Goal: Information Seeking & Learning: Learn about a topic

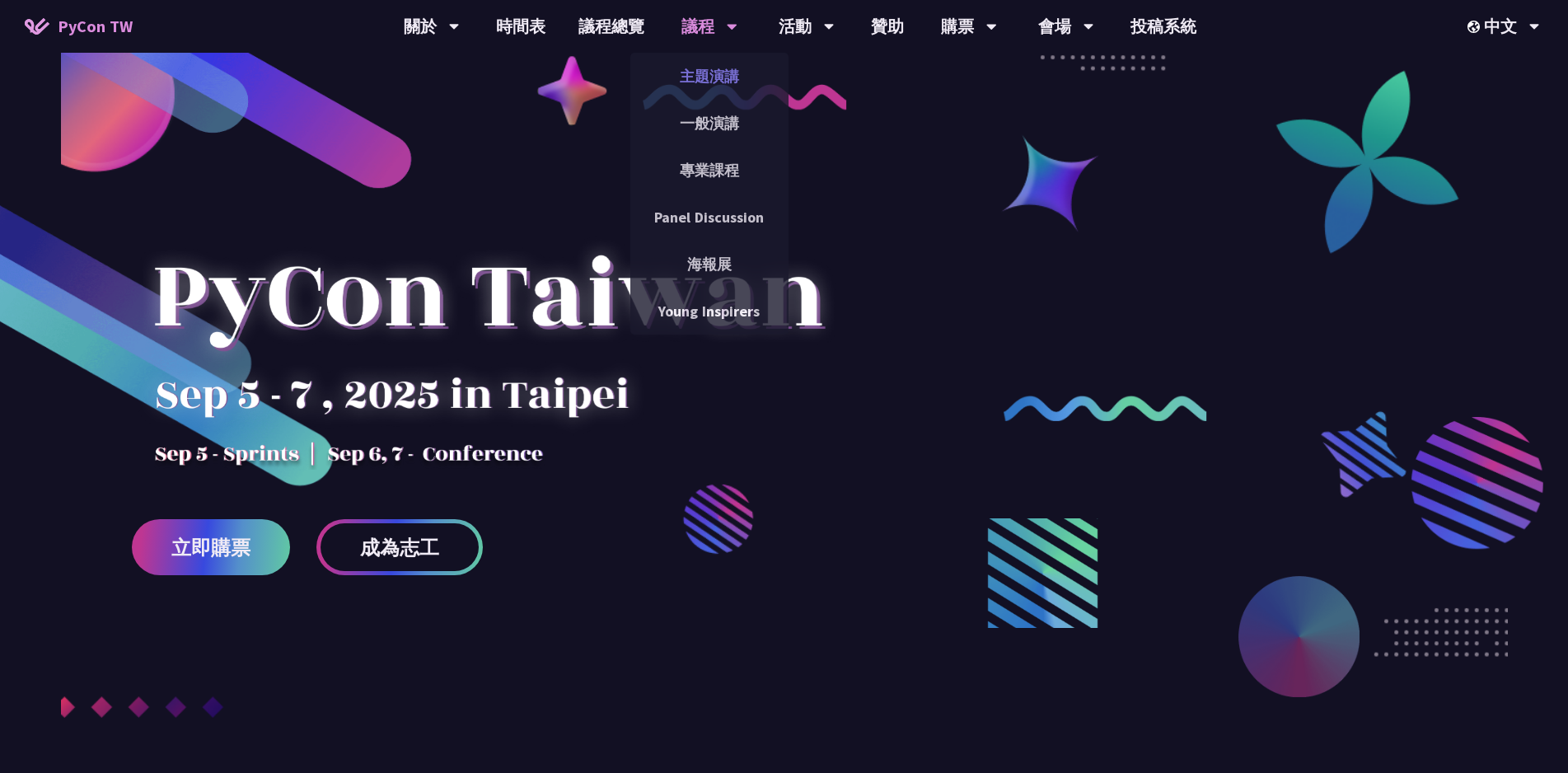
click at [704, 61] on link "主題演講" at bounding box center [709, 76] width 158 height 39
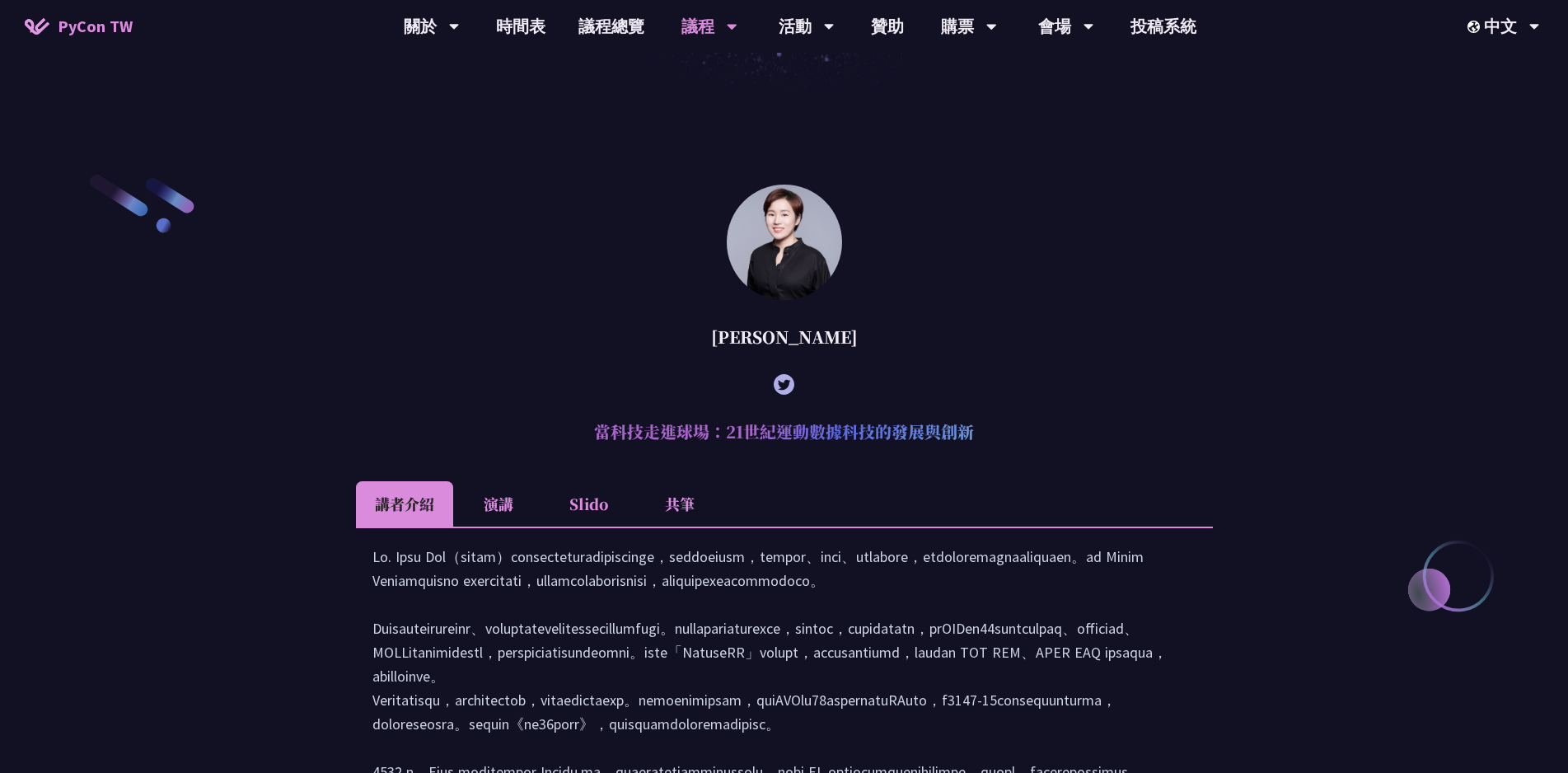
scroll to position [420, 0]
click at [720, 435] on h2 "當科技走進球場：21世紀運動數據科技的發展與創新" at bounding box center [784, 431] width 857 height 50
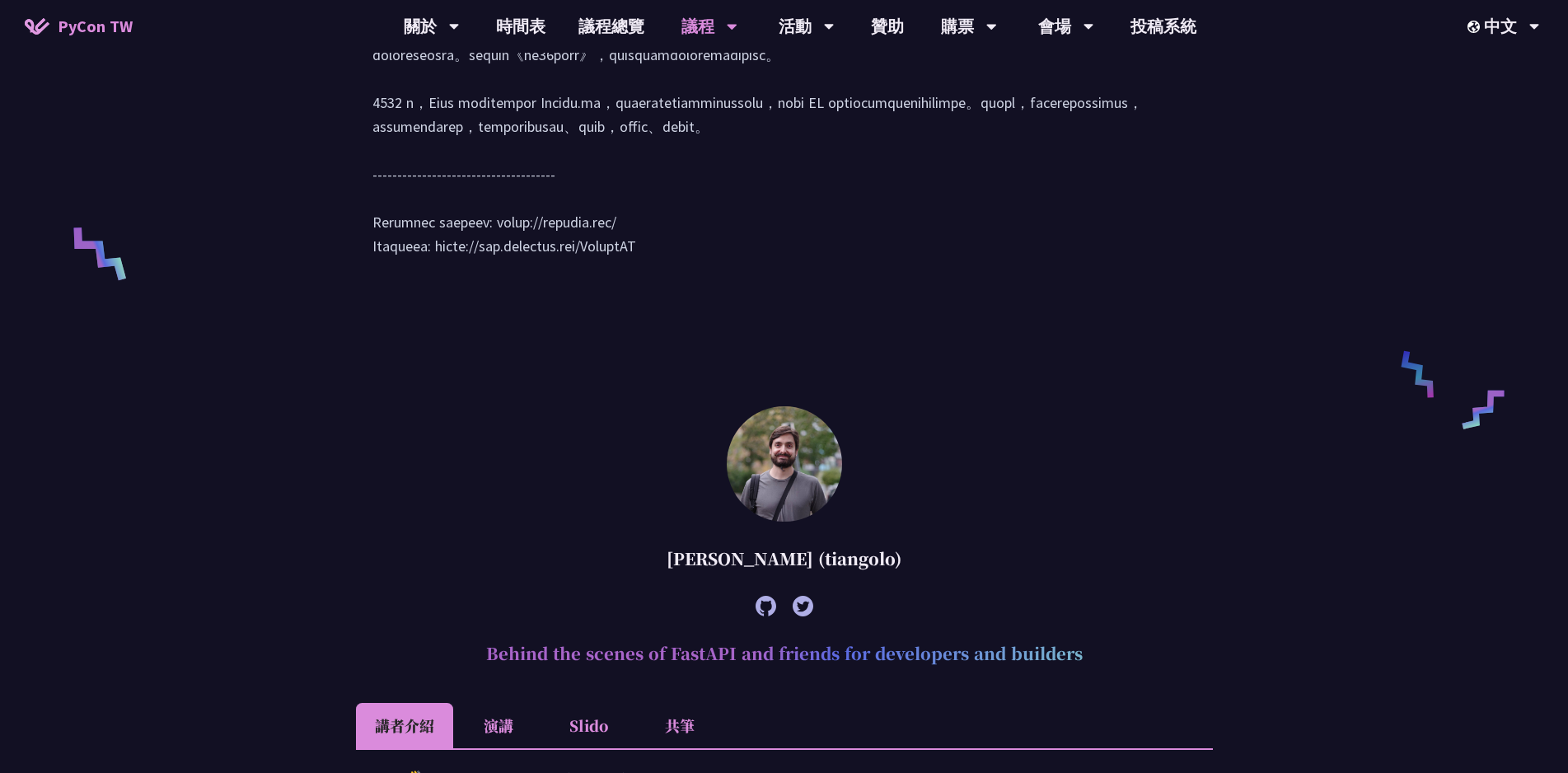
scroll to position [1088, 0]
drag, startPoint x: 673, startPoint y: 202, endPoint x: 618, endPoint y: 205, distance: 55.1
click at [618, 205] on div at bounding box center [785, 76] width 824 height 399
copy div "[URL]"
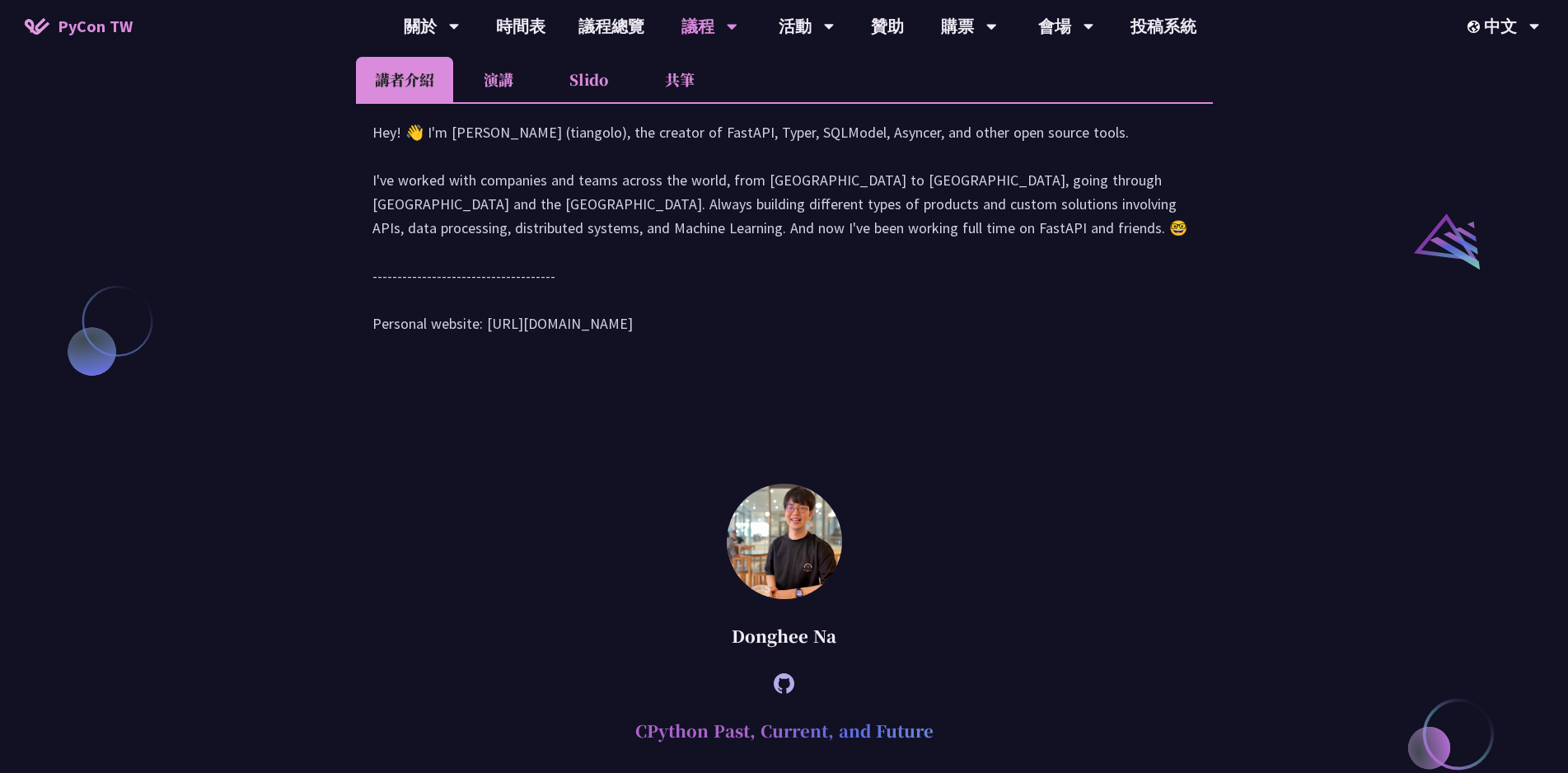
scroll to position [1742, 0]
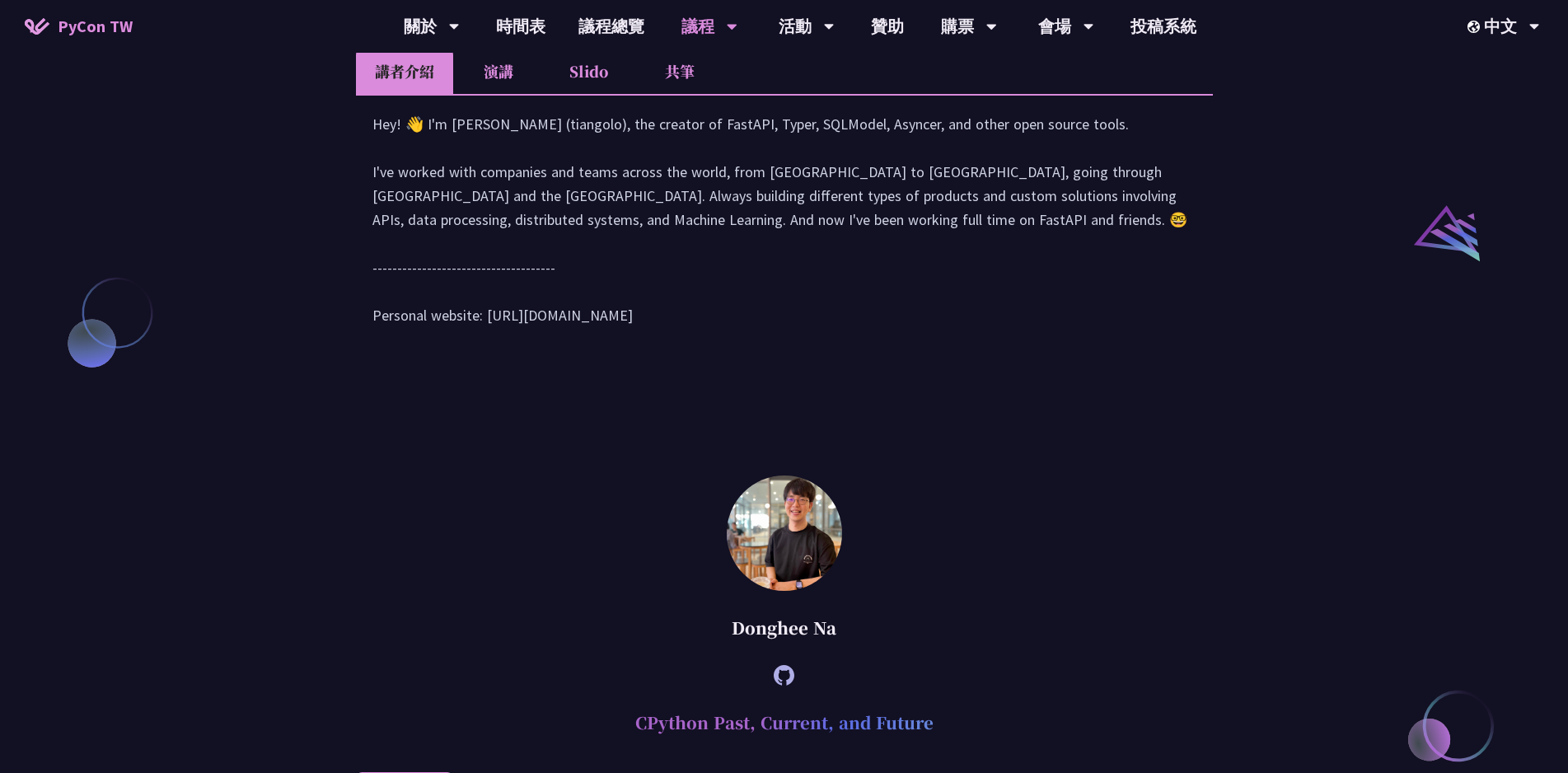
click at [648, 261] on div "Hey! 👋 I'm [PERSON_NAME] (tiangolo), the creator of FastAPI, Typer, SQLModel, A…" at bounding box center [785, 228] width 824 height 232
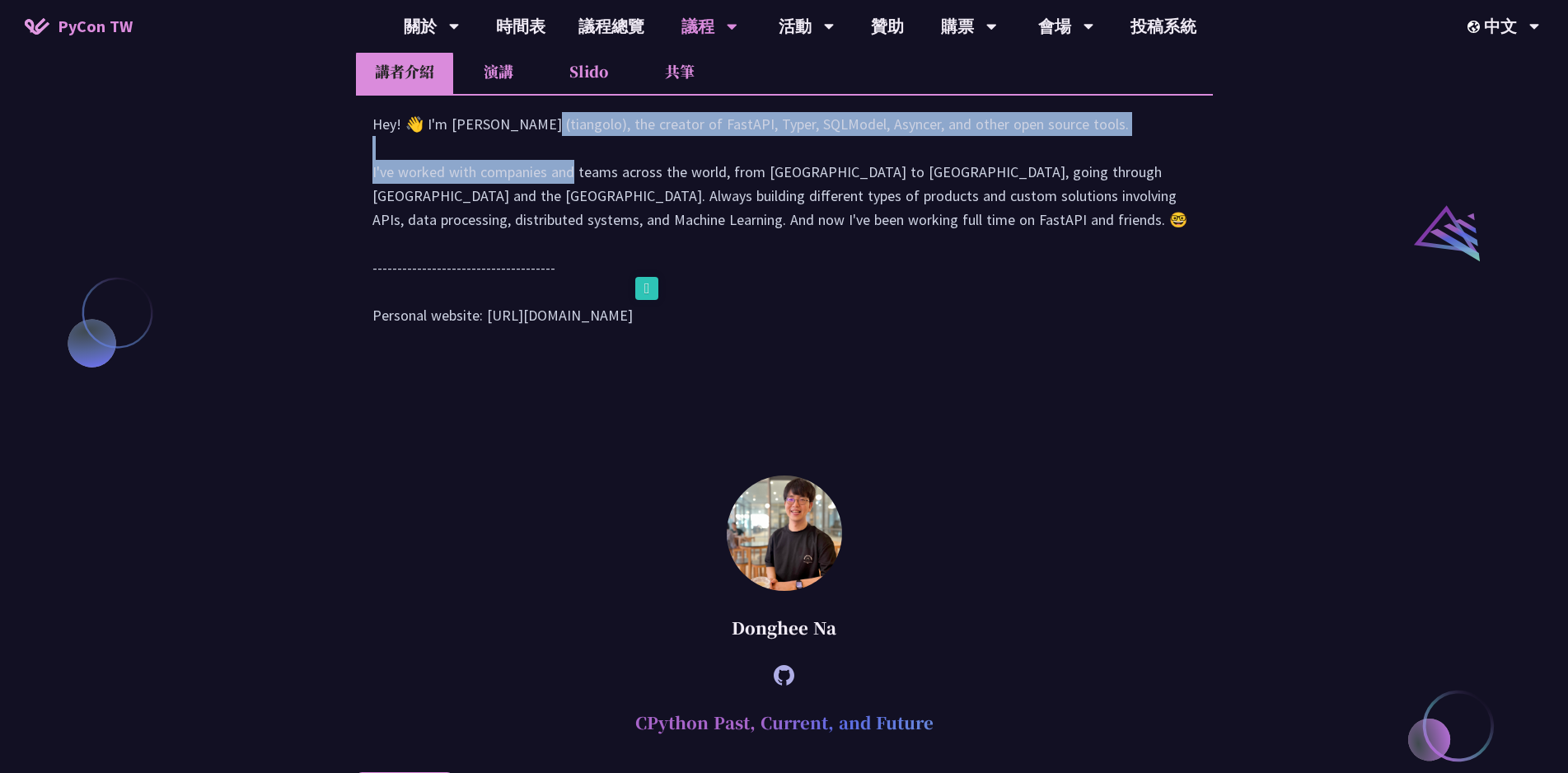
click at [648, 261] on div "Hey! 👋 I'm [PERSON_NAME] (tiangolo), the creator of FastAPI, Typer, SQLModel, A…" at bounding box center [785, 228] width 824 height 232
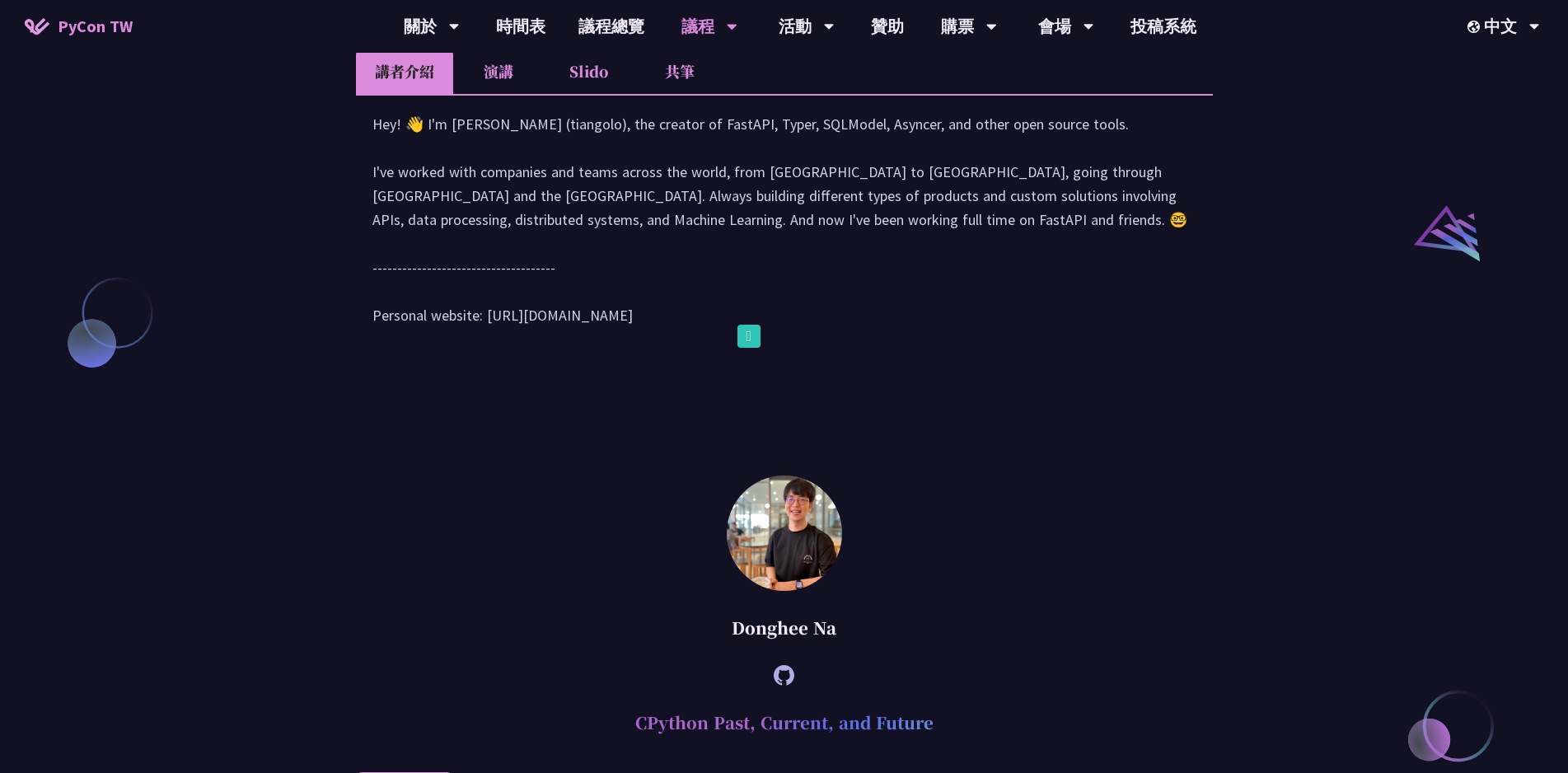
click at [764, 337] on div "Hey! 👋 I'm [PERSON_NAME] (tiangolo), the creator of FastAPI, Typer, SQLModel, A…" at bounding box center [785, 228] width 824 height 232
click at [784, 271] on div "Hey! 👋 I'm [PERSON_NAME] (tiangolo), the creator of FastAPI, Typer, SQLModel, A…" at bounding box center [785, 228] width 824 height 232
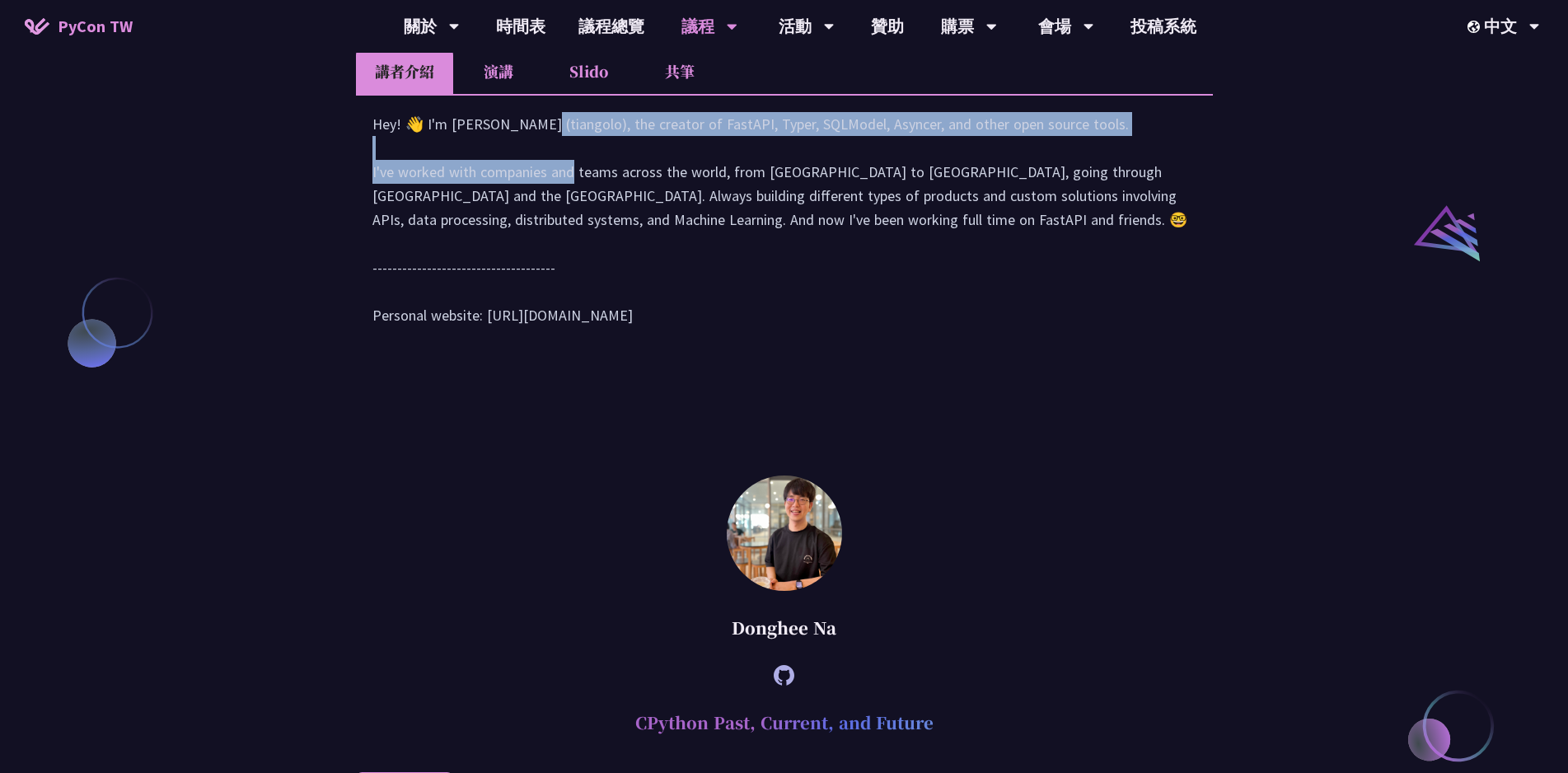
click at [784, 271] on div "Hey! 👋 I'm [PERSON_NAME] (tiangolo), the creator of FastAPI, Typer, SQLModel, A…" at bounding box center [785, 228] width 824 height 232
click at [758, 342] on icon at bounding box center [749, 336] width 23 height 23
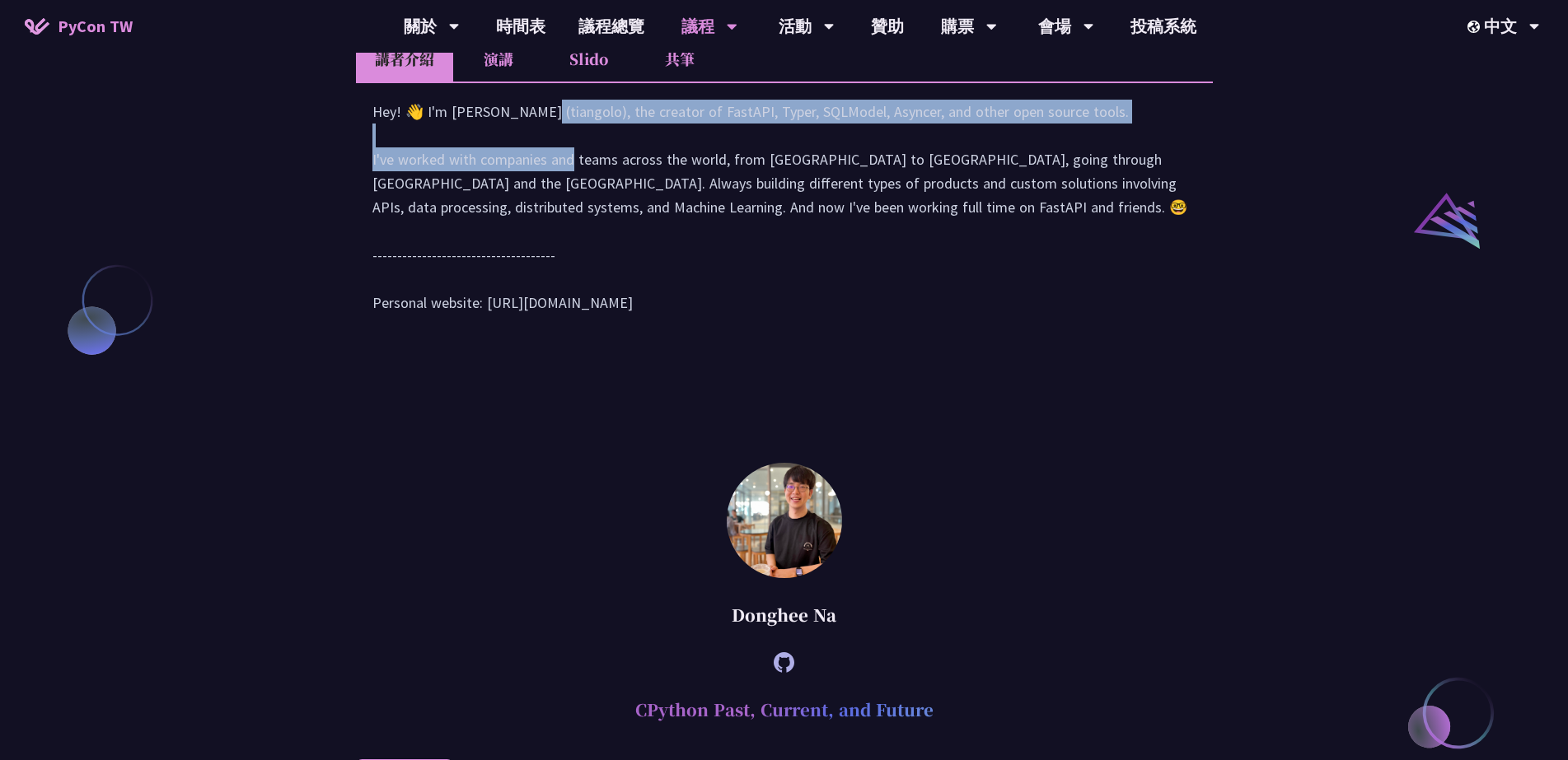
select select "en"
select select "zh-tw"
click at [633, 299] on div "Hey! 👋 I'm [PERSON_NAME] (tiangolo), the creator of FastAPI, Typer, SQLModel, A…" at bounding box center [785, 216] width 824 height 232
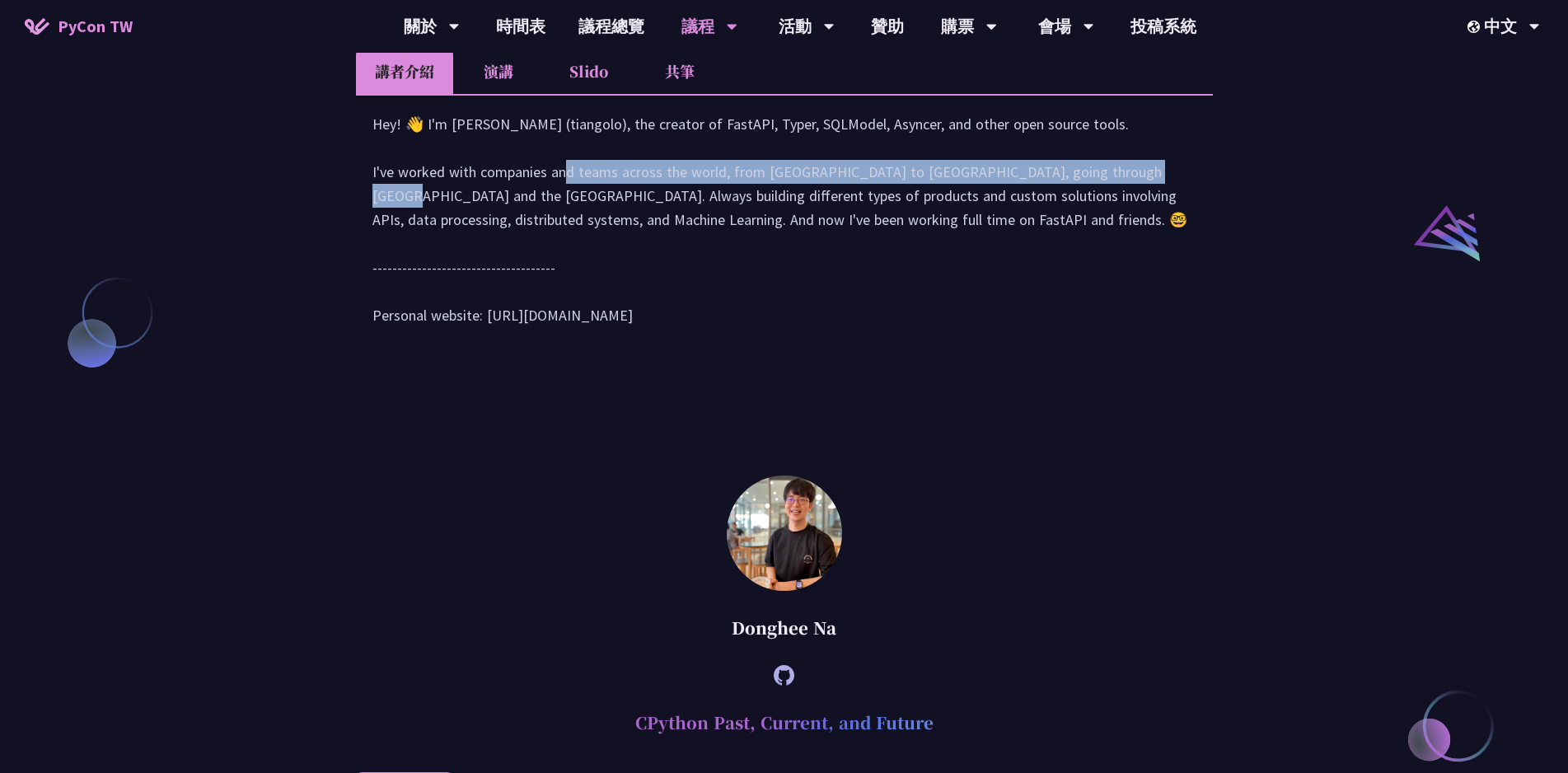
drag, startPoint x: 371, startPoint y: 315, endPoint x: 964, endPoint y: 317, distance: 593.0
click at [964, 317] on div "Hey! 👋 I'm [PERSON_NAME] (tiangolo), the creator of FastAPI, Typer, SQLModel, A…" at bounding box center [784, 227] width 857 height 266
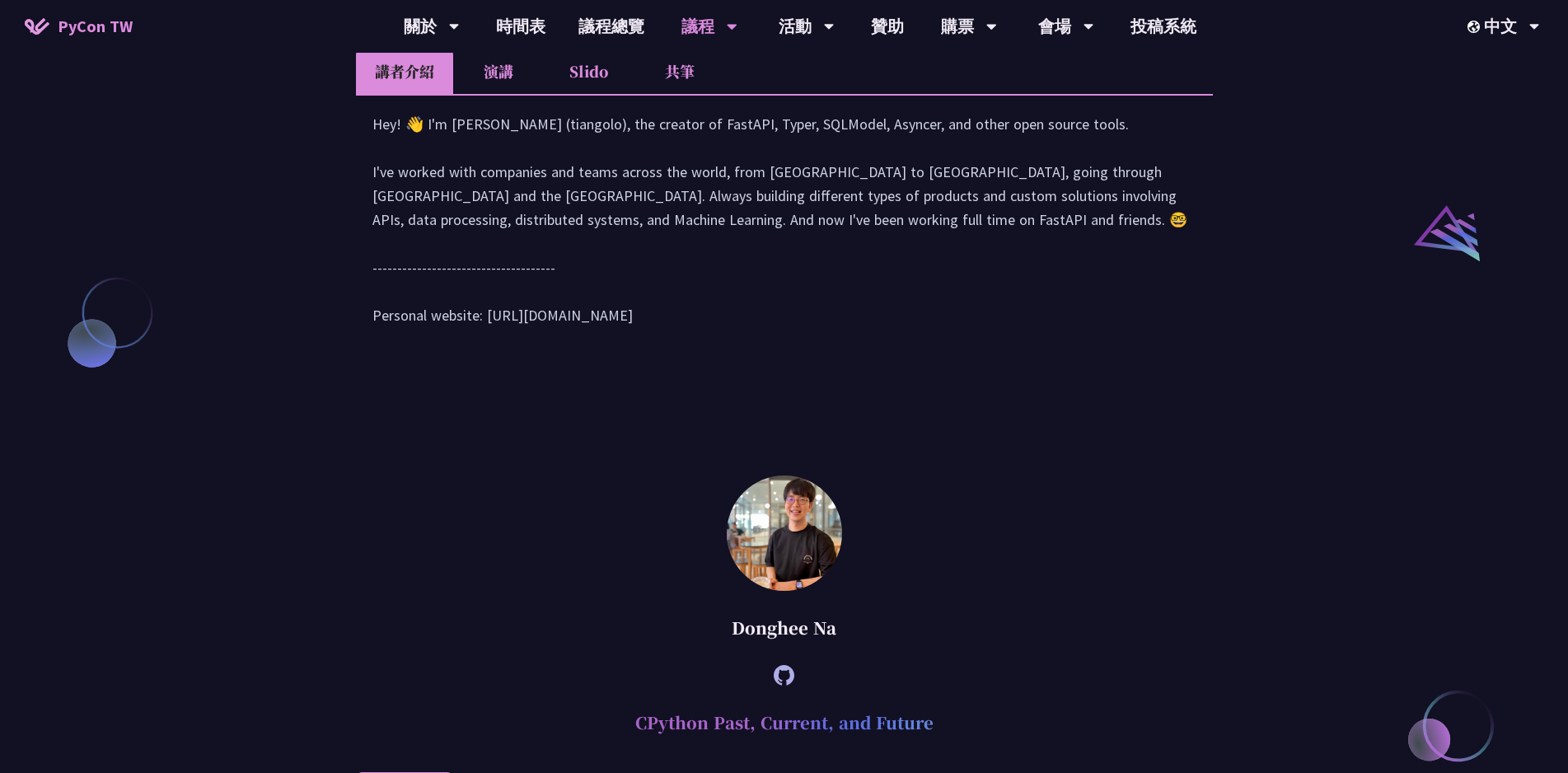
click at [646, 332] on div "Hey! 👋 I'm [PERSON_NAME] (tiangolo), the creator of FastAPI, Typer, SQLModel, A…" at bounding box center [785, 228] width 824 height 232
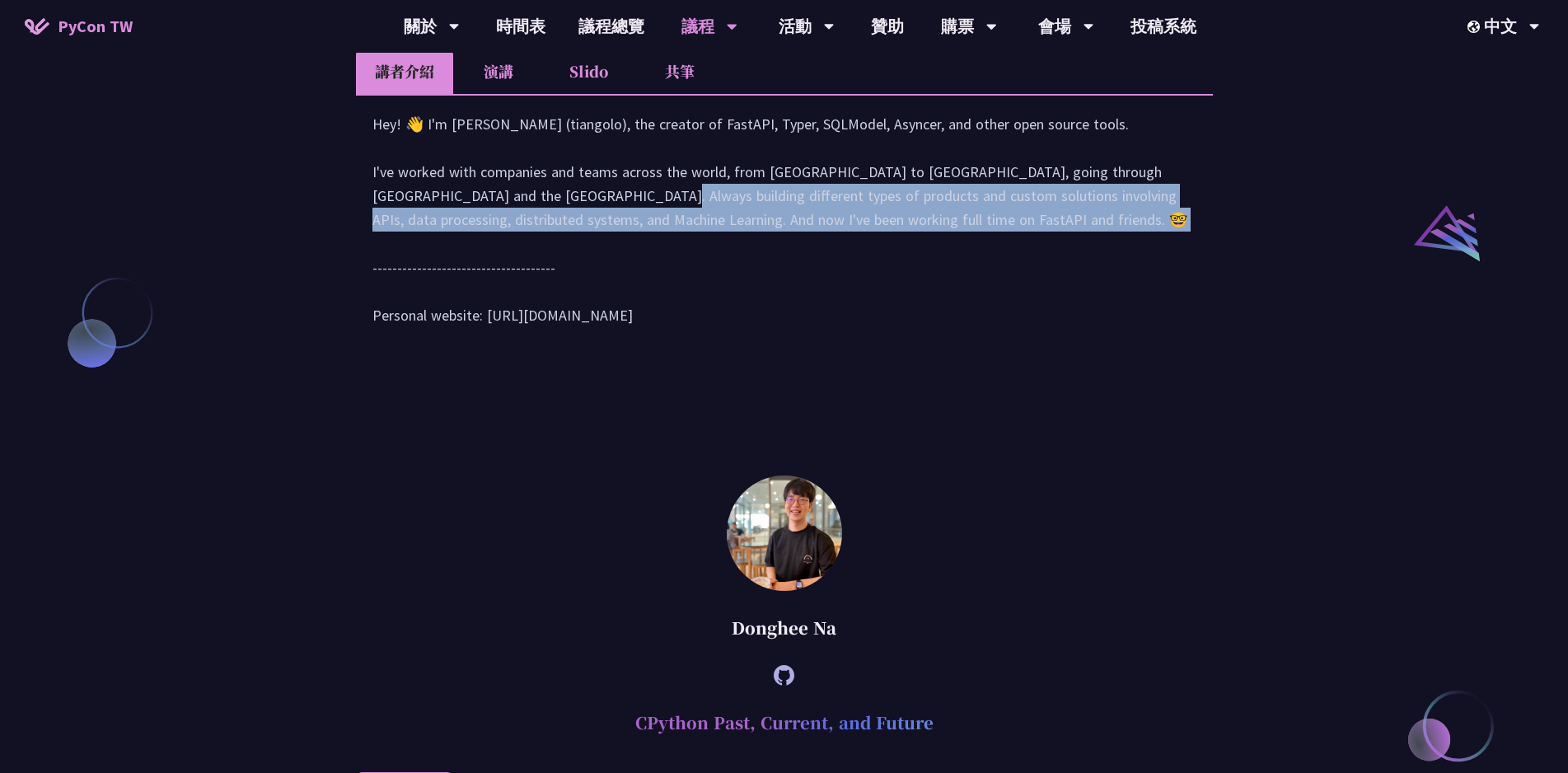
drag, startPoint x: 364, startPoint y: 339, endPoint x: 986, endPoint y: 384, distance: 623.6
click at [986, 360] on div "Hey! 👋 I'm [PERSON_NAME] (tiangolo), the creator of FastAPI, Typer, SQLModel, A…" at bounding box center [784, 227] width 857 height 266
click at [791, 383] on icon at bounding box center [781, 384] width 23 height 23
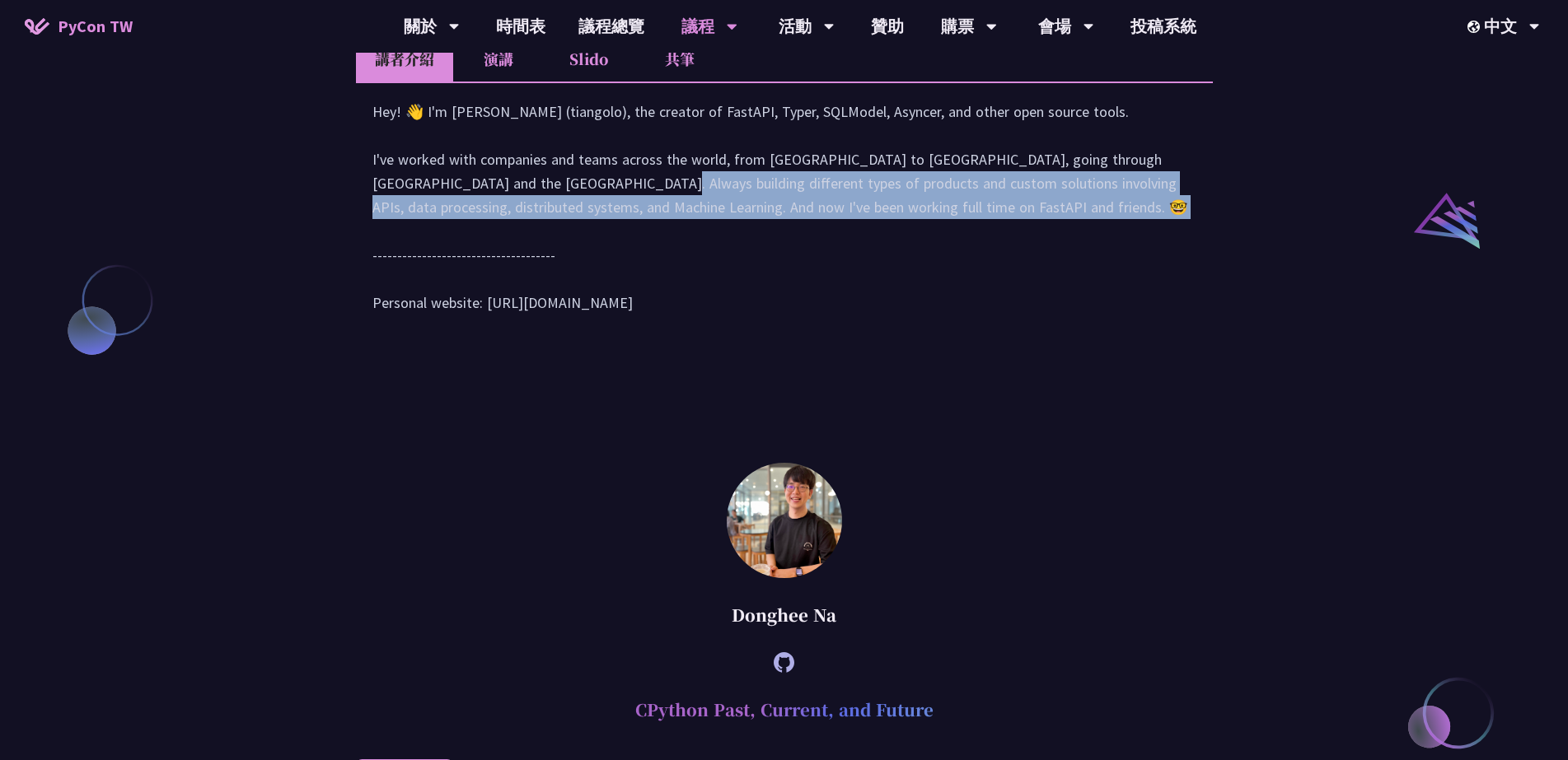
select select "en"
select select "zh-tw"
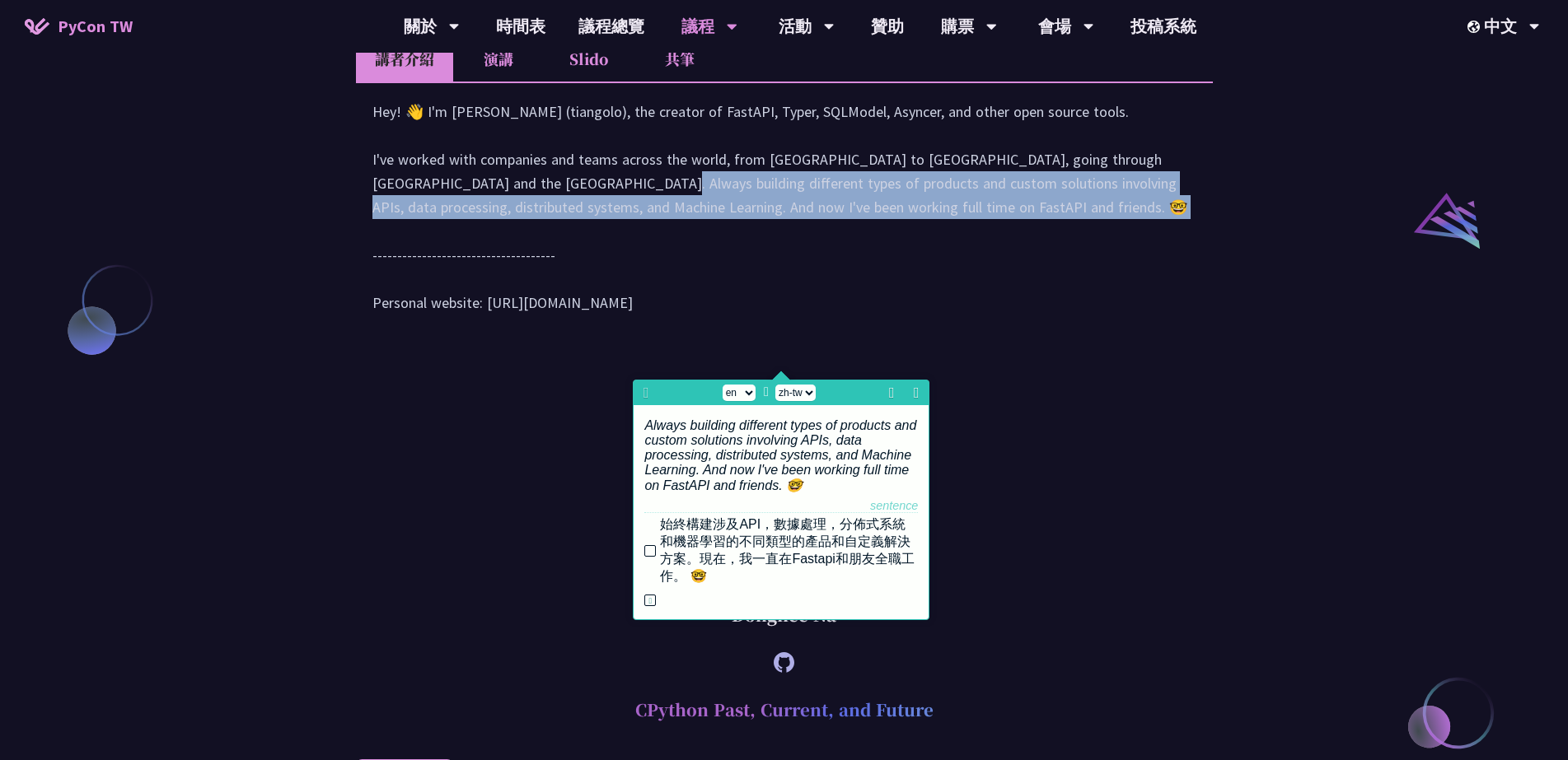
click at [1066, 331] on div "Hey! 👋 I'm [PERSON_NAME] (tiangolo), the creator of FastAPI, Typer, SQLModel, A…" at bounding box center [785, 216] width 824 height 232
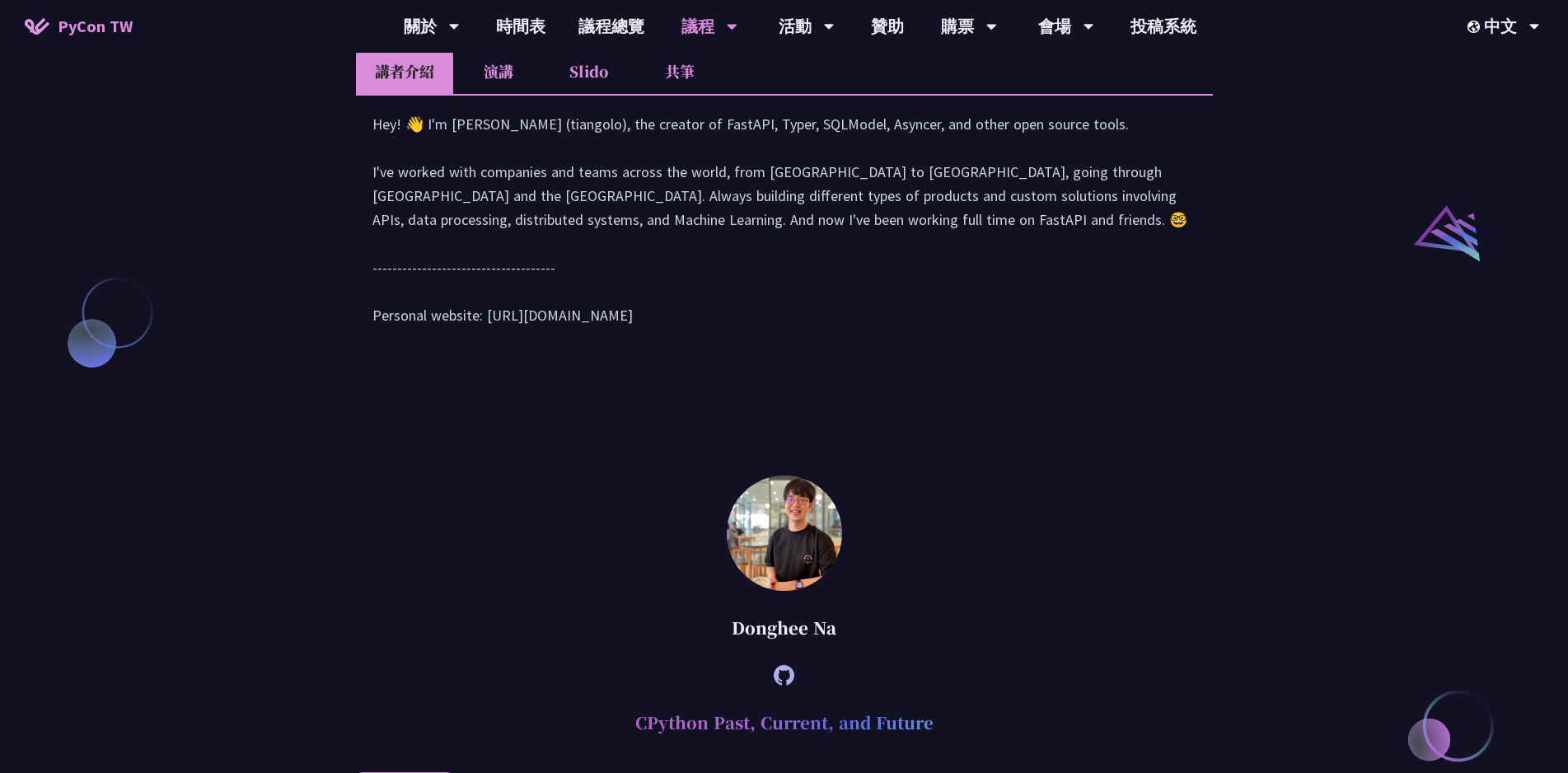
click at [487, 94] on li "演講" at bounding box center [499, 71] width 91 height 45
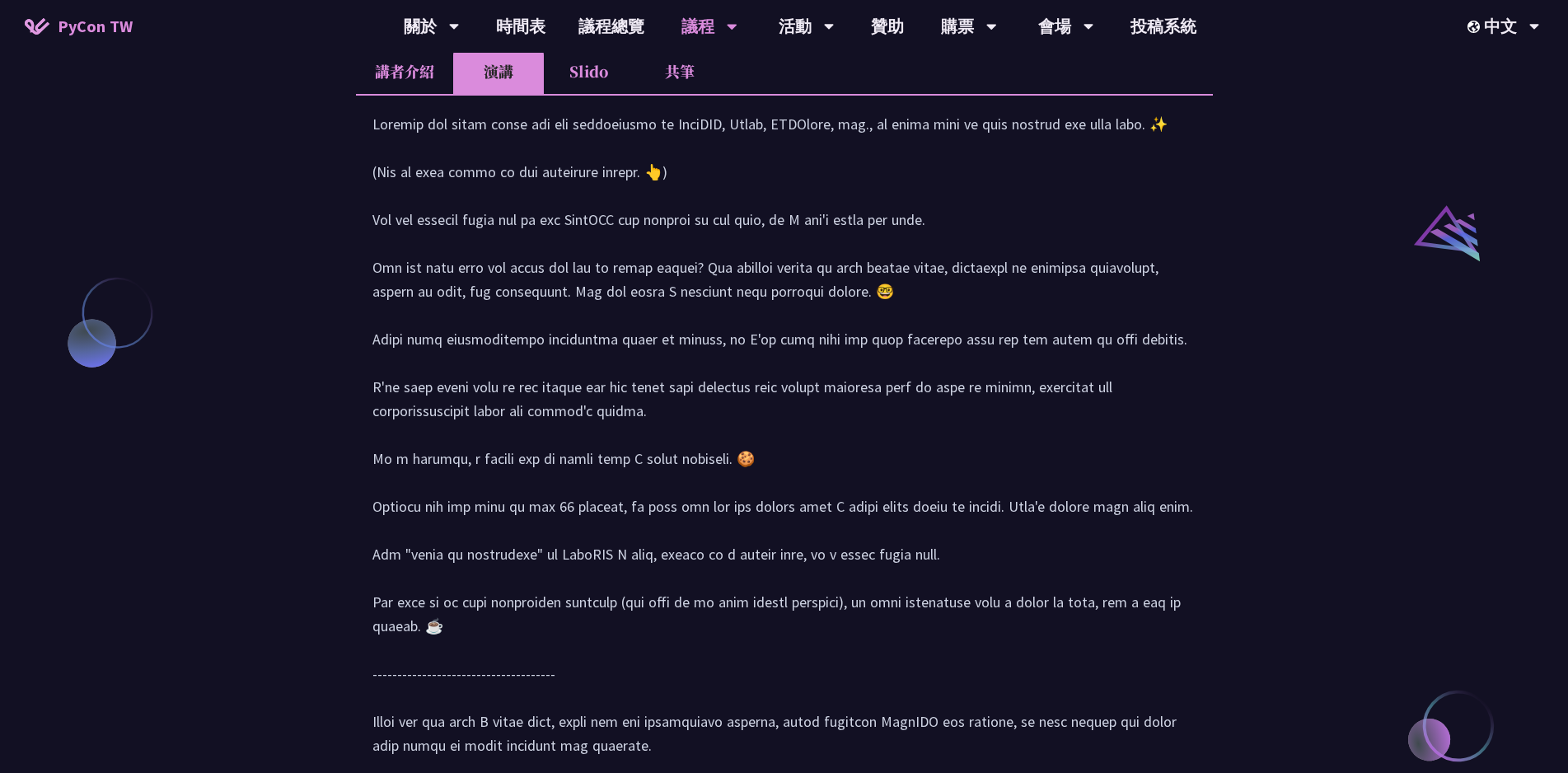
click at [572, 94] on li "Slido" at bounding box center [589, 71] width 91 height 45
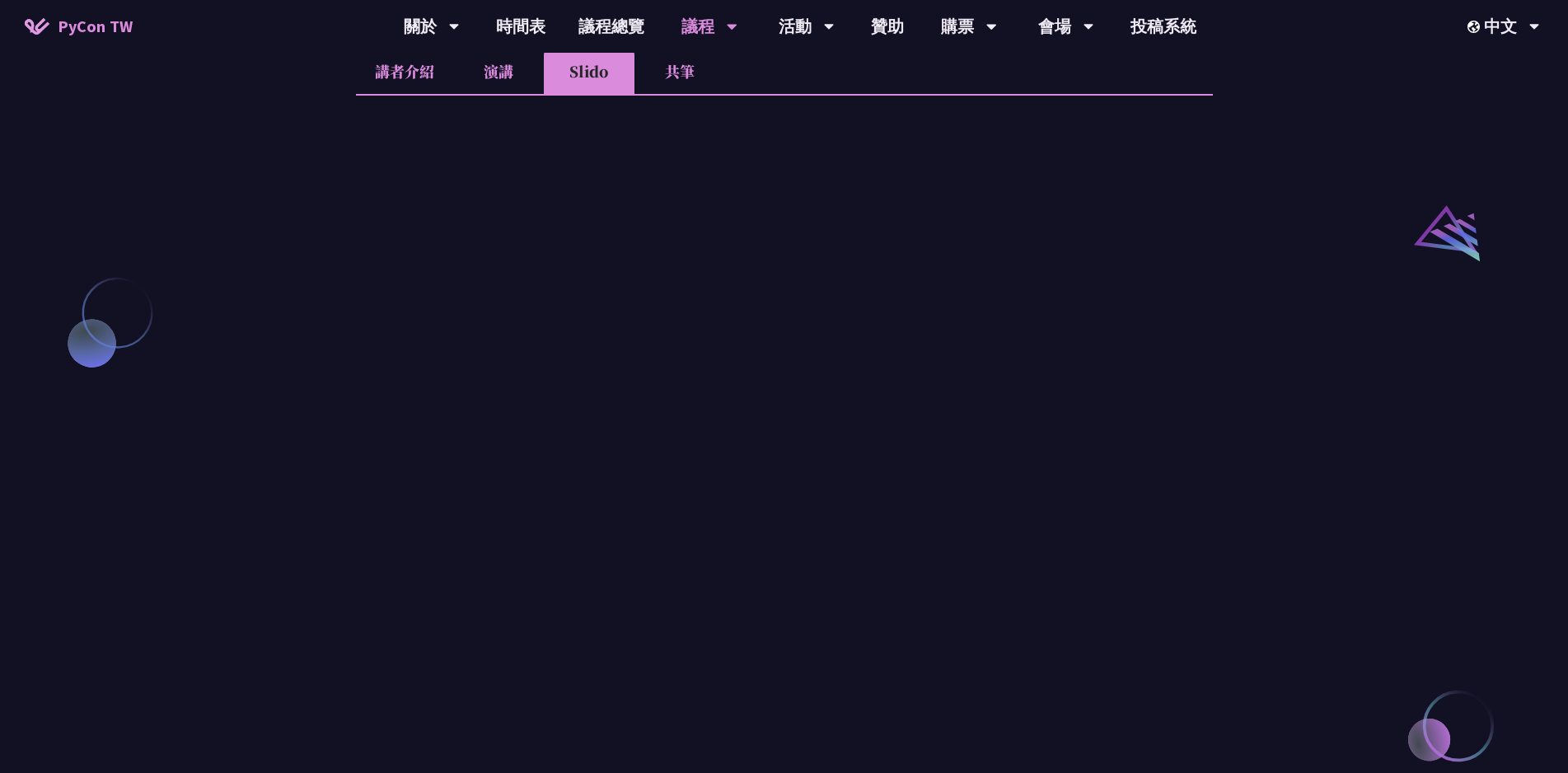
click at [659, 94] on li "共筆" at bounding box center [680, 71] width 91 height 45
click at [422, 94] on li "講者介紹" at bounding box center [405, 71] width 97 height 45
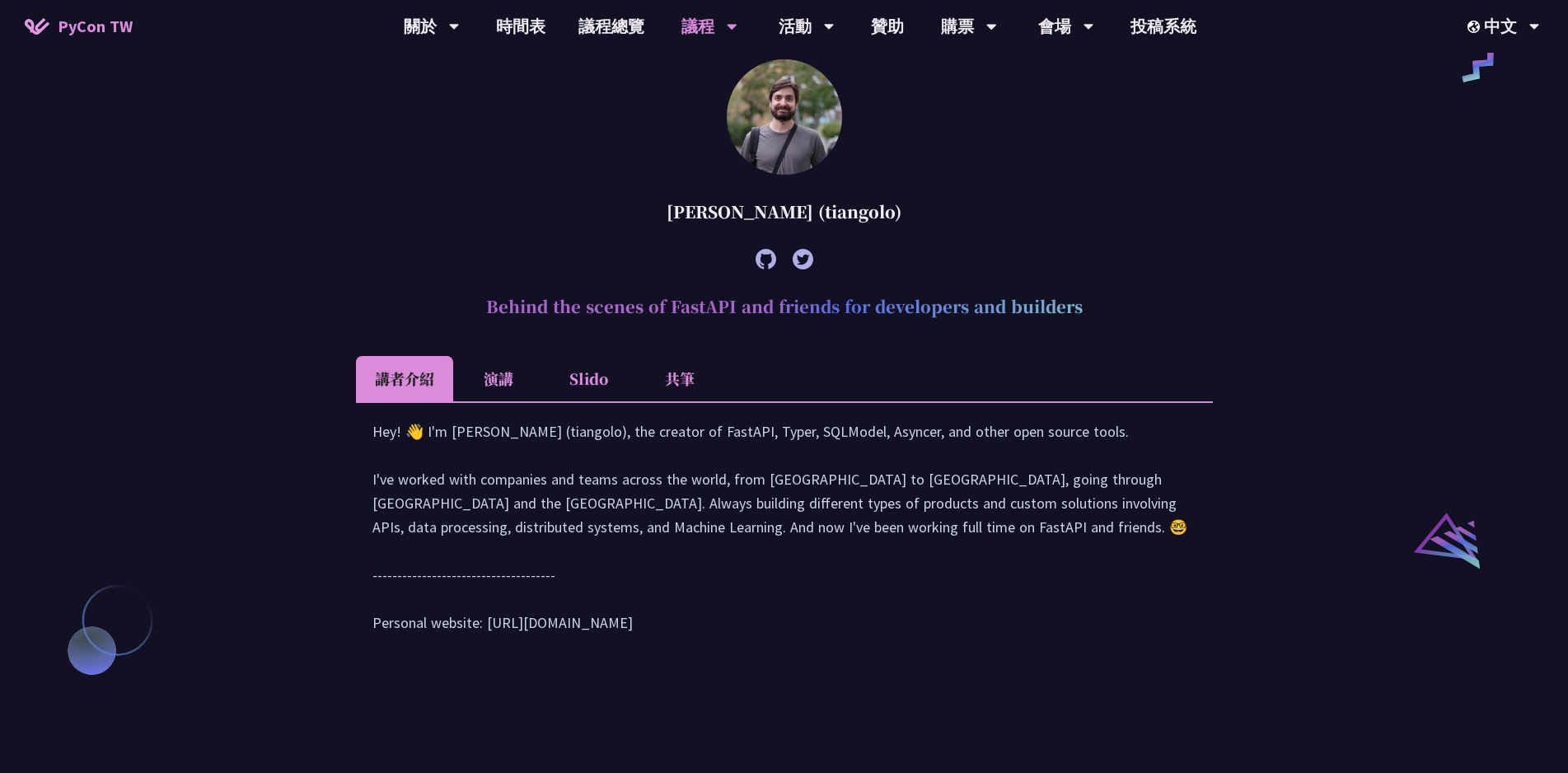
scroll to position [1434, 0]
click at [776, 333] on h2 "Behind the scenes of FastAPI and friends for developers and builders" at bounding box center [784, 308] width 857 height 50
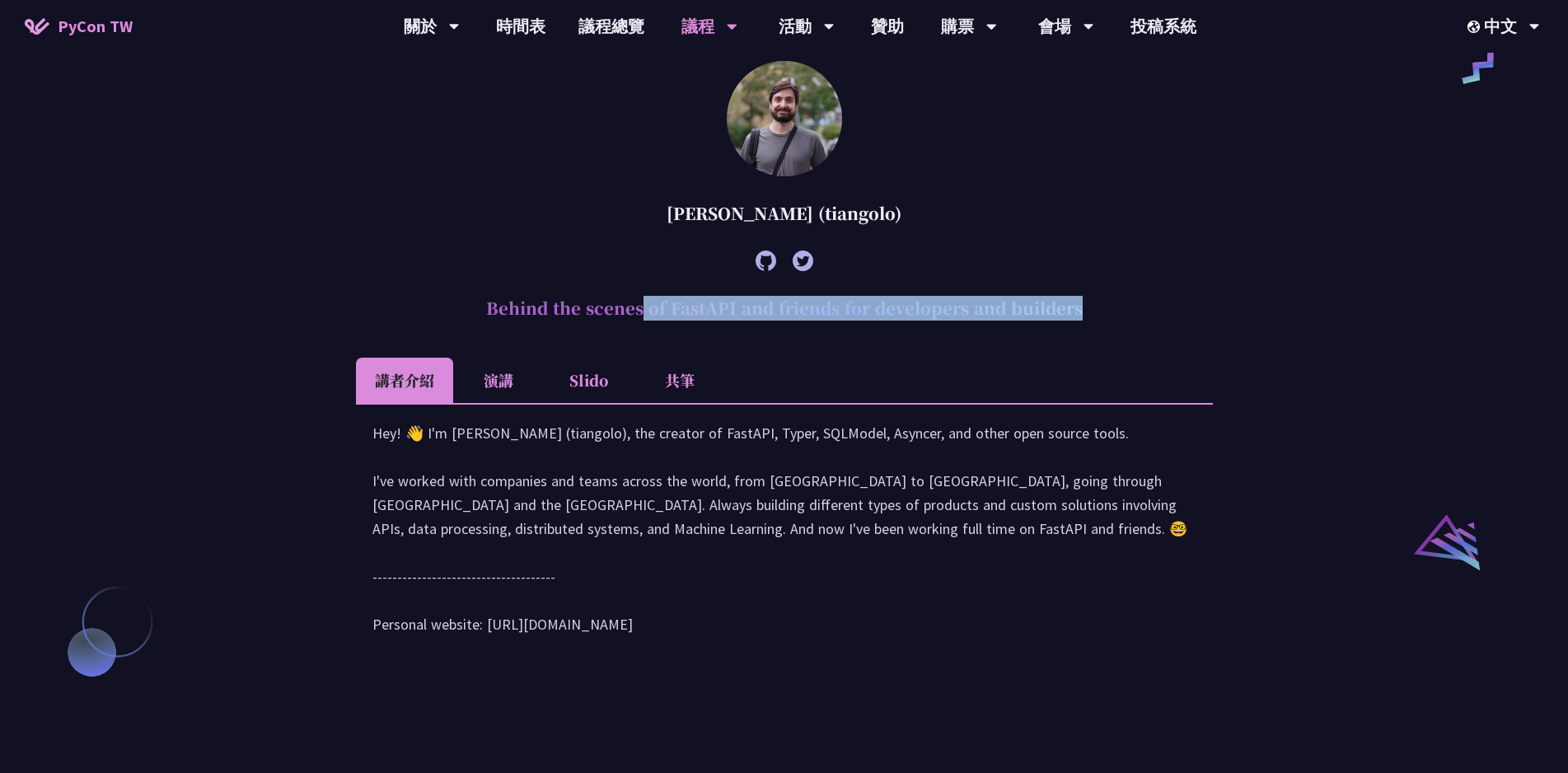
click at [776, 333] on h2 "Behind the scenes of FastAPI and friends for developers and builders" at bounding box center [784, 308] width 857 height 50
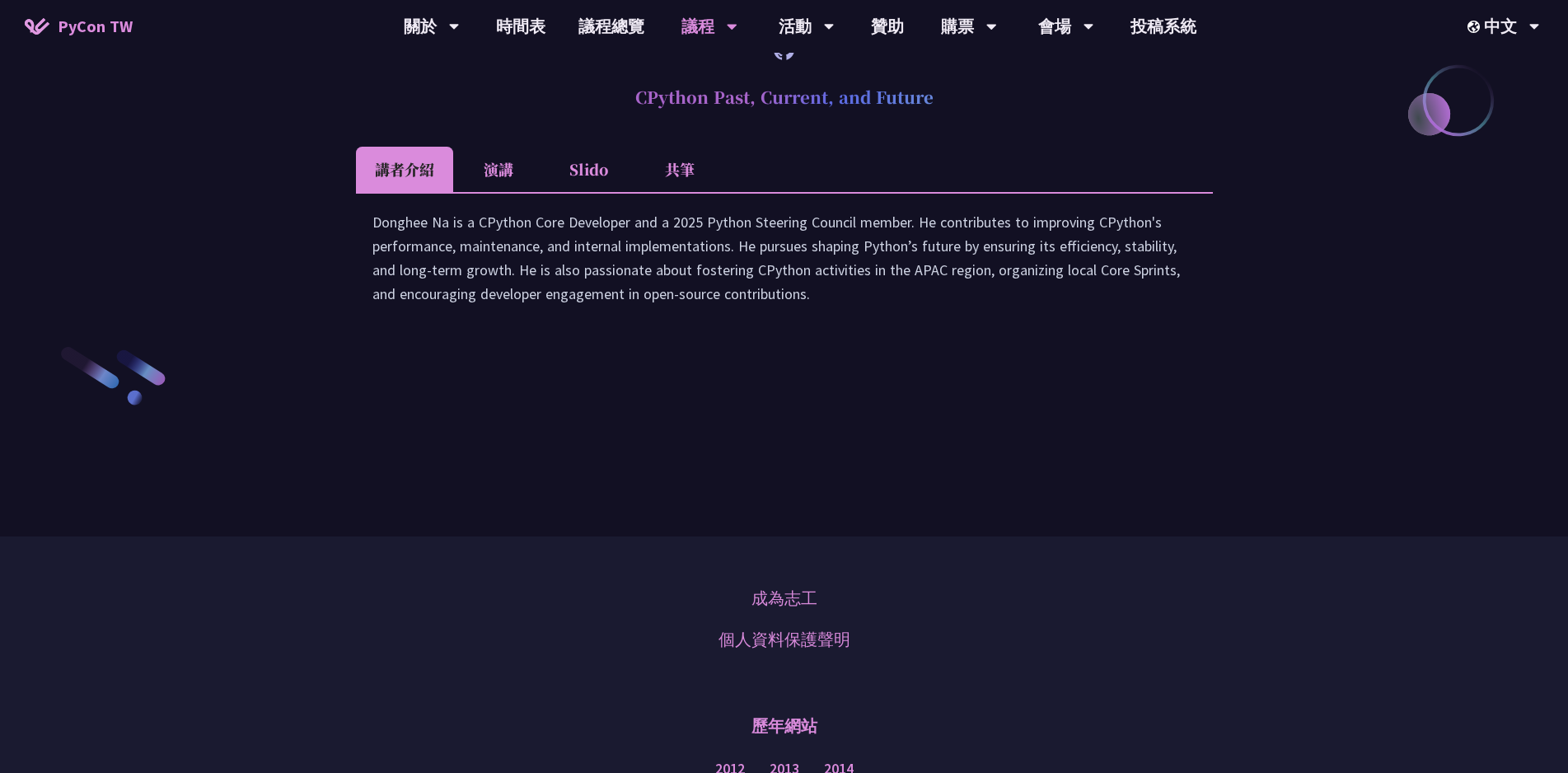
scroll to position [2472, 0]
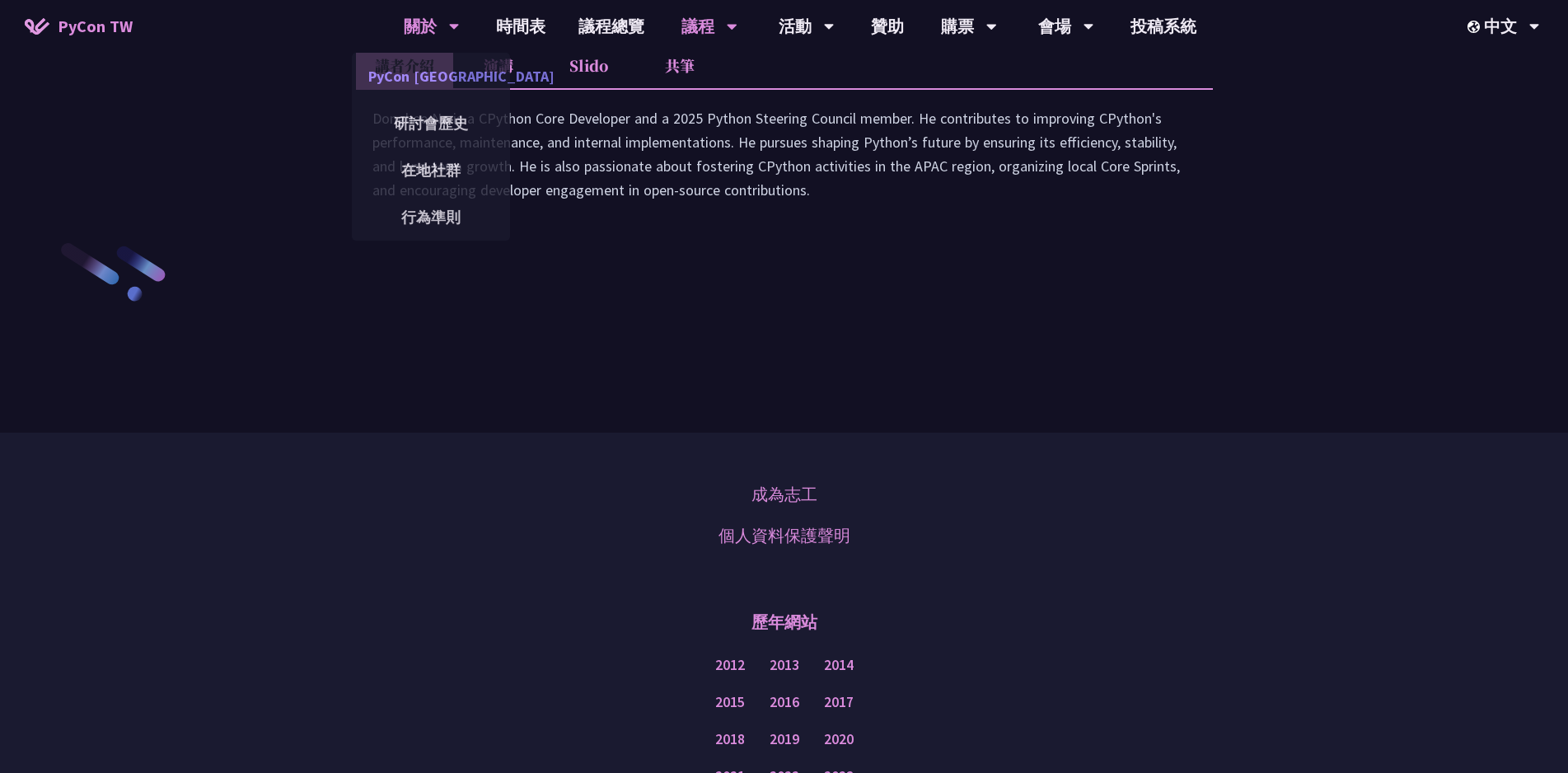
click at [419, 60] on link "PyCon [GEOGRAPHIC_DATA]" at bounding box center [431, 76] width 158 height 39
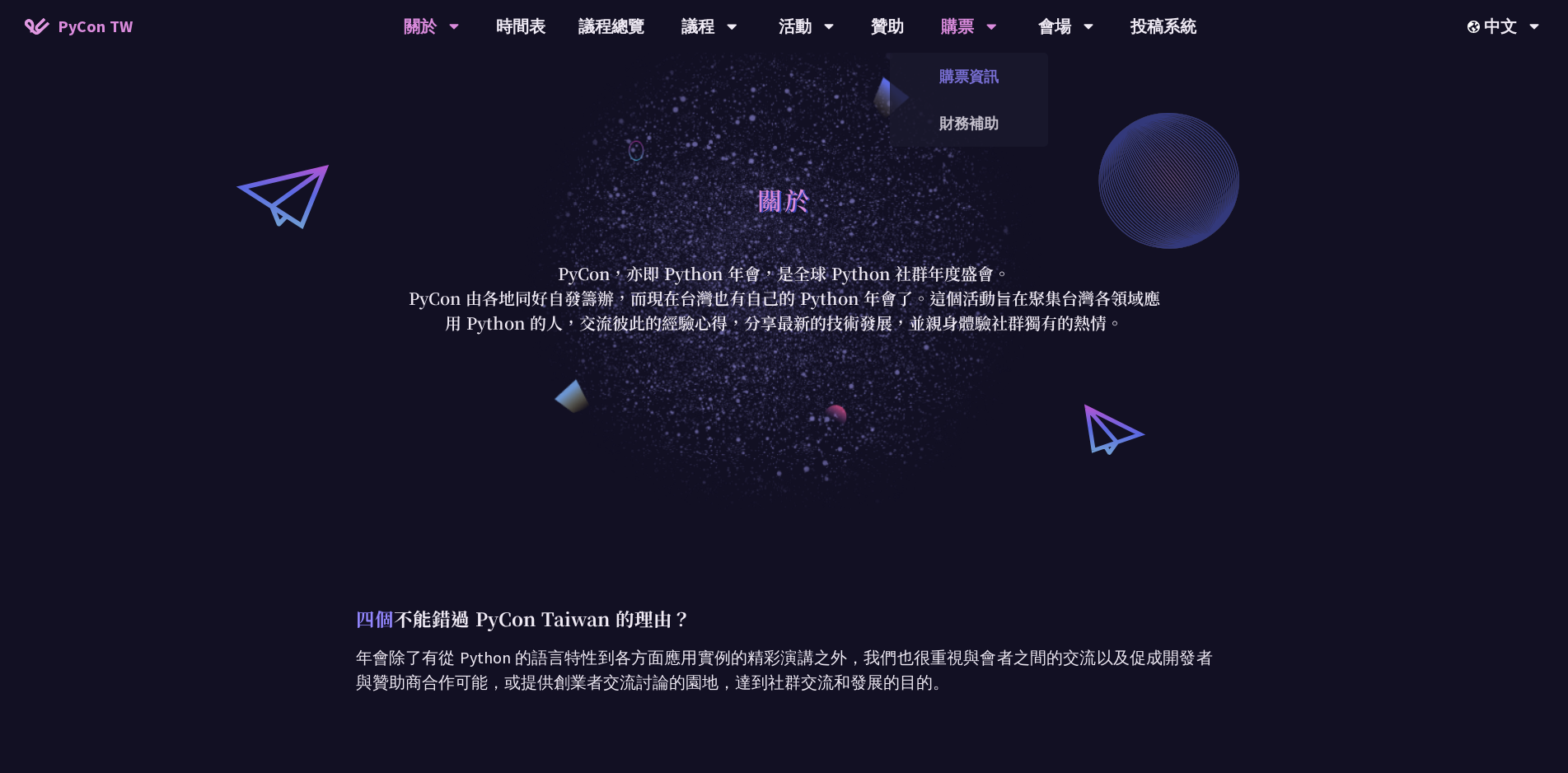
click at [971, 78] on link "購票資訊" at bounding box center [969, 76] width 158 height 39
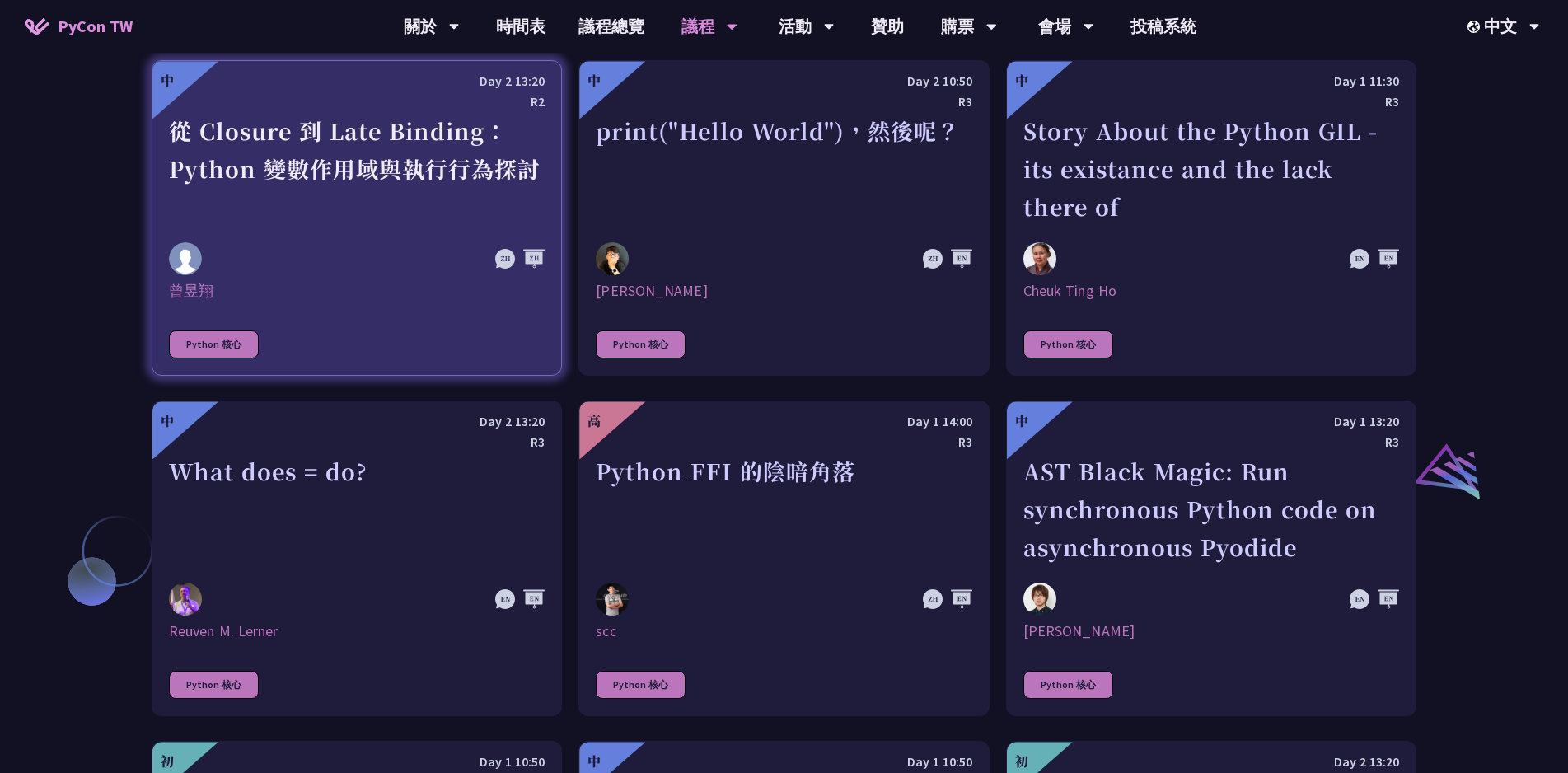
scroll to position [1619, 0]
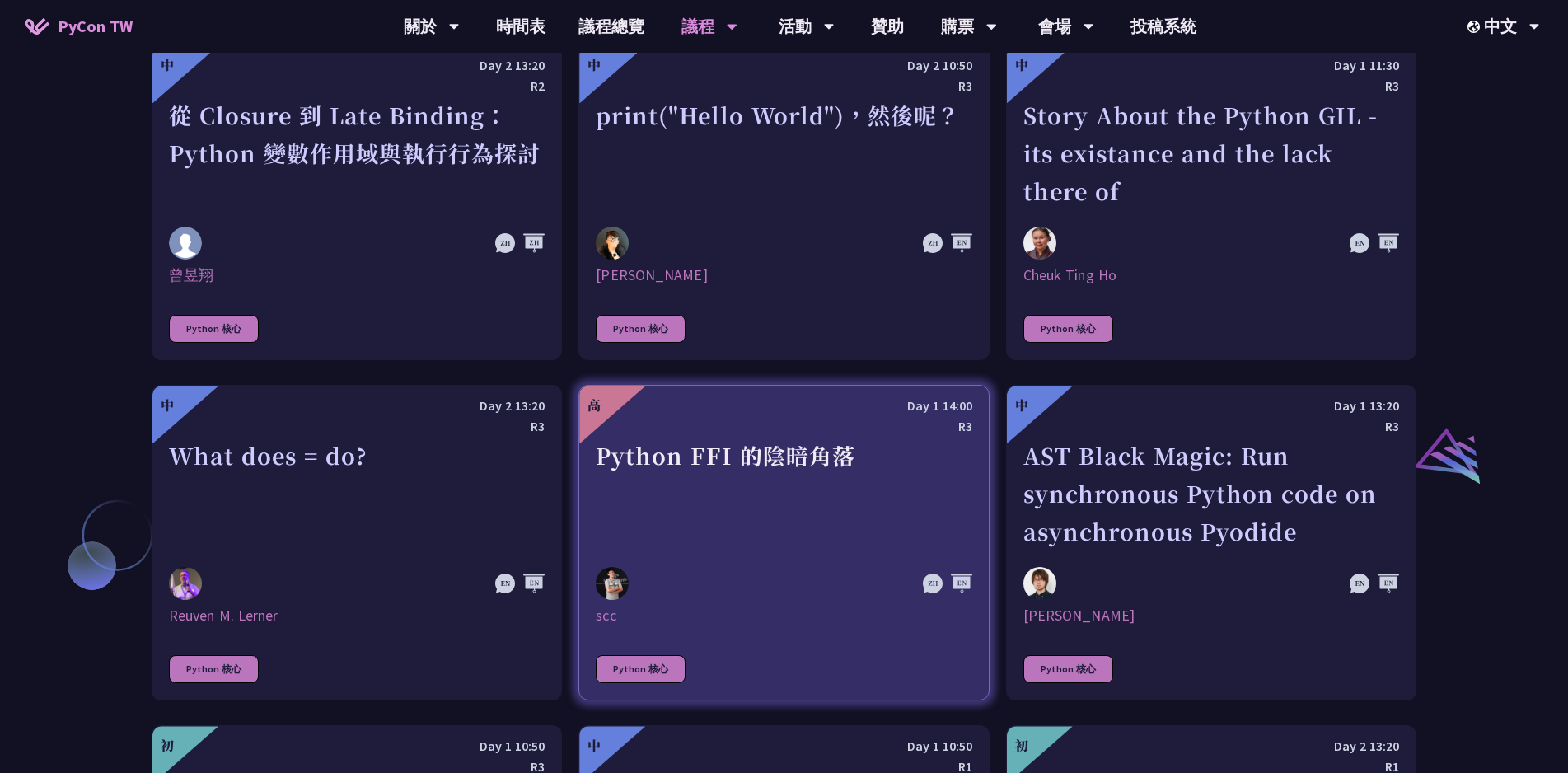
click at [780, 488] on div "Python FFI 的陰暗角落" at bounding box center [784, 493] width 376 height 113
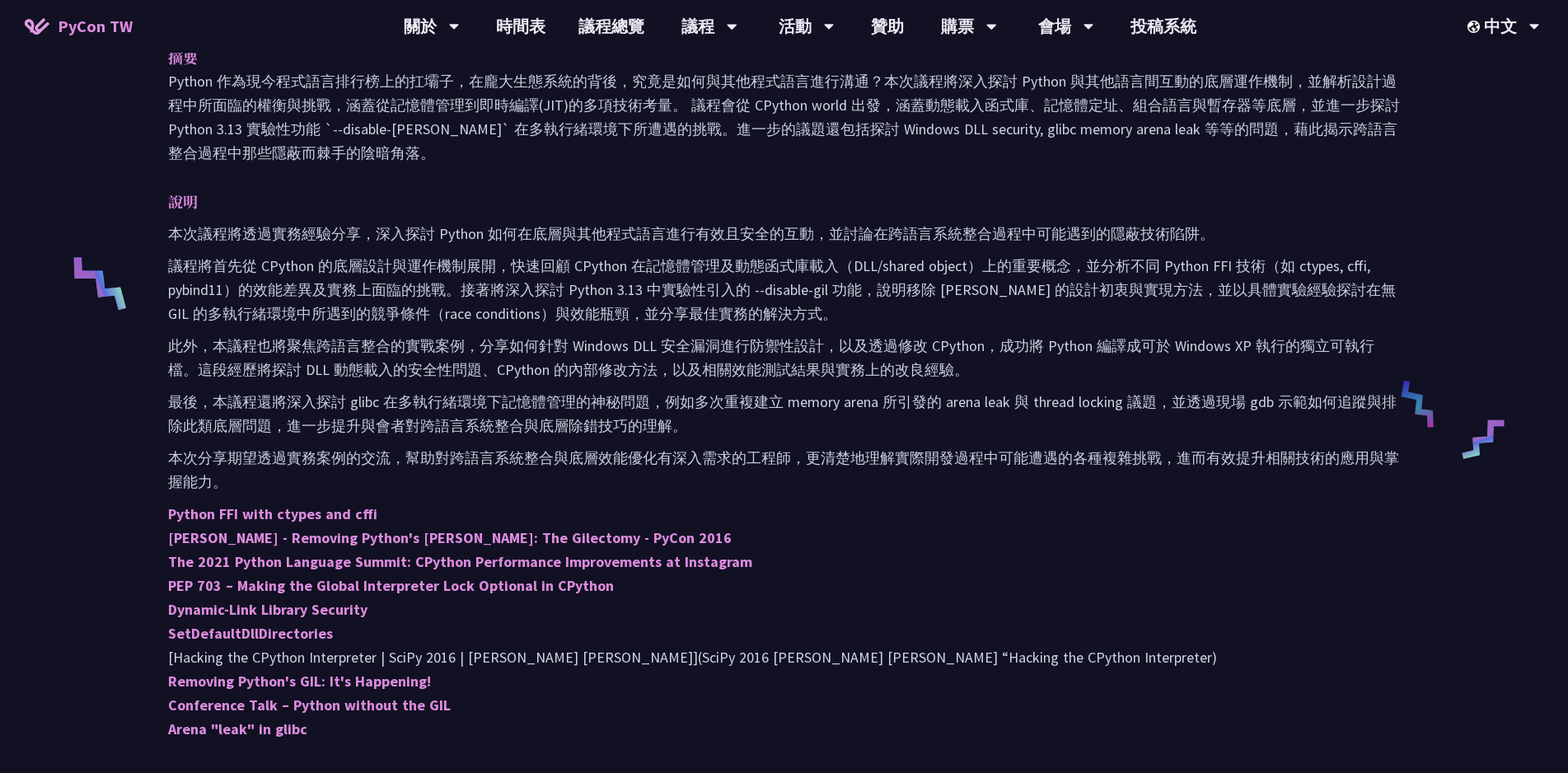
scroll to position [655, 0]
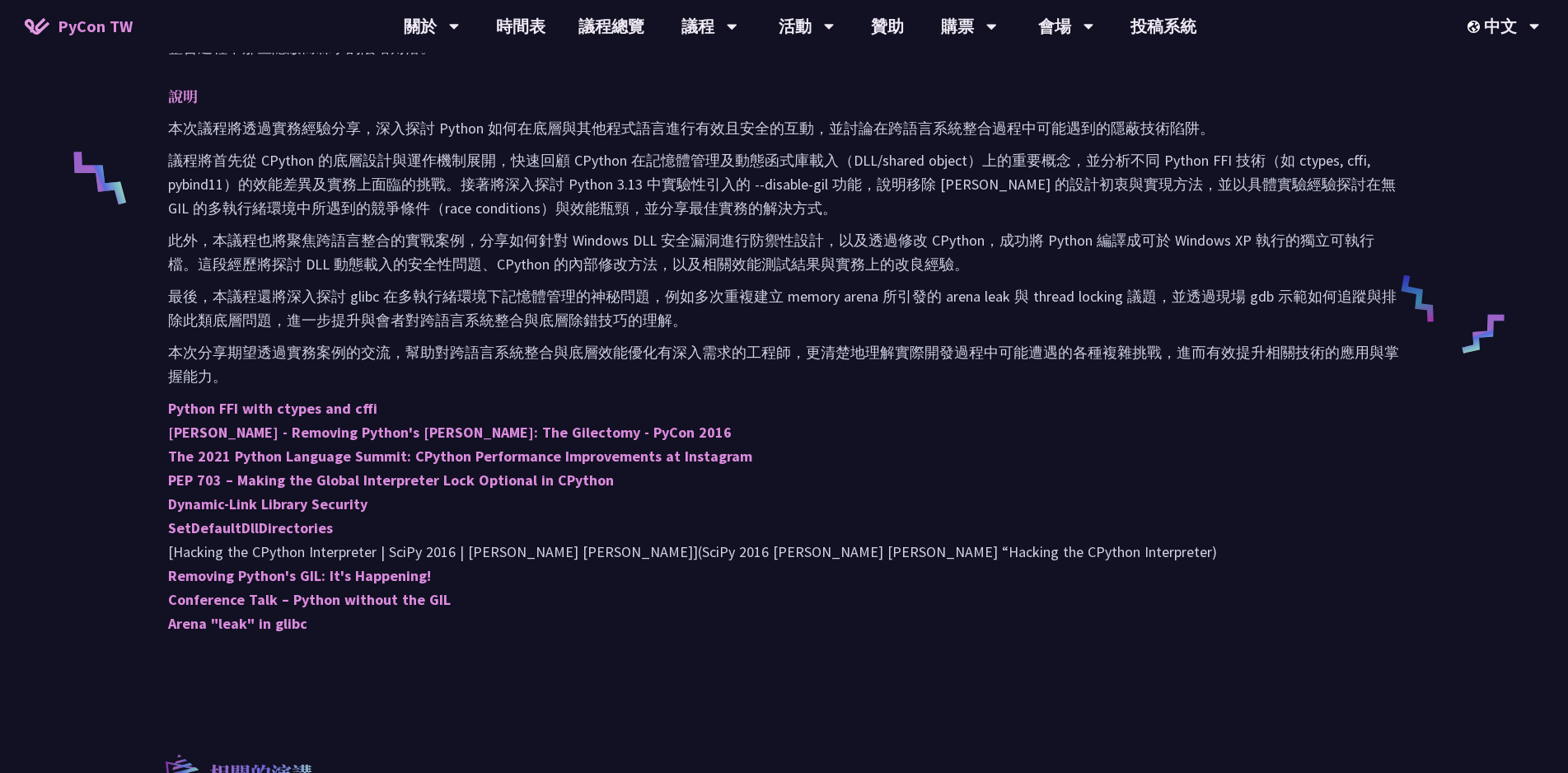
click at [409, 316] on p "最後，本議程還將深入探討 glibc 在多執行緒環境下記憶體管理的神秘問題，例如多次重複建立 memory arena 所引發的 arena leak 與 t…" at bounding box center [784, 308] width 1232 height 48
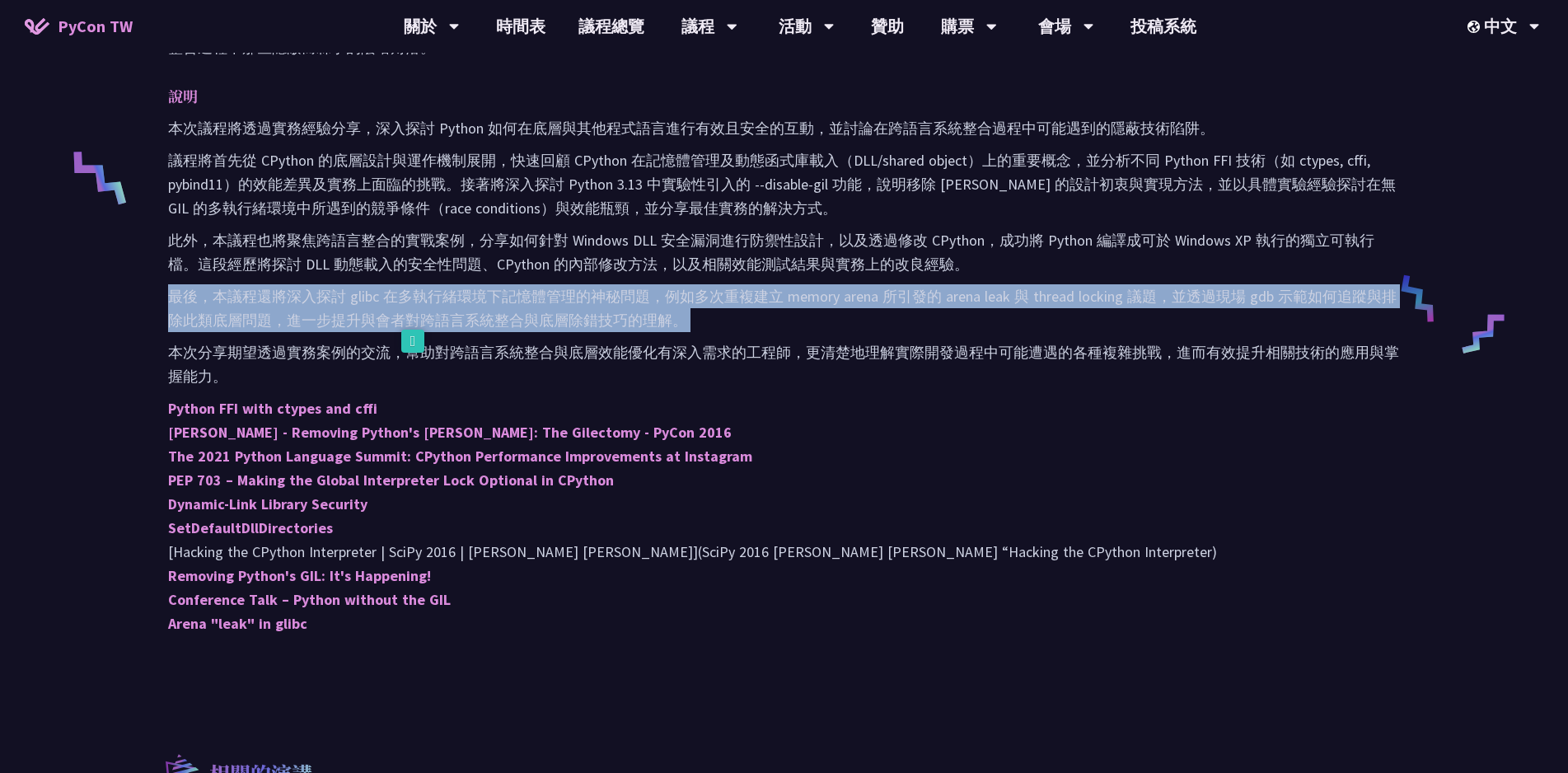
click at [409, 316] on p "最後，本議程還將深入探討 glibc 在多執行緒環境下記憶體管理的神秘問題，例如多次重複建立 memory arena 所引發的 arena leak 與 t…" at bounding box center [784, 308] width 1232 height 48
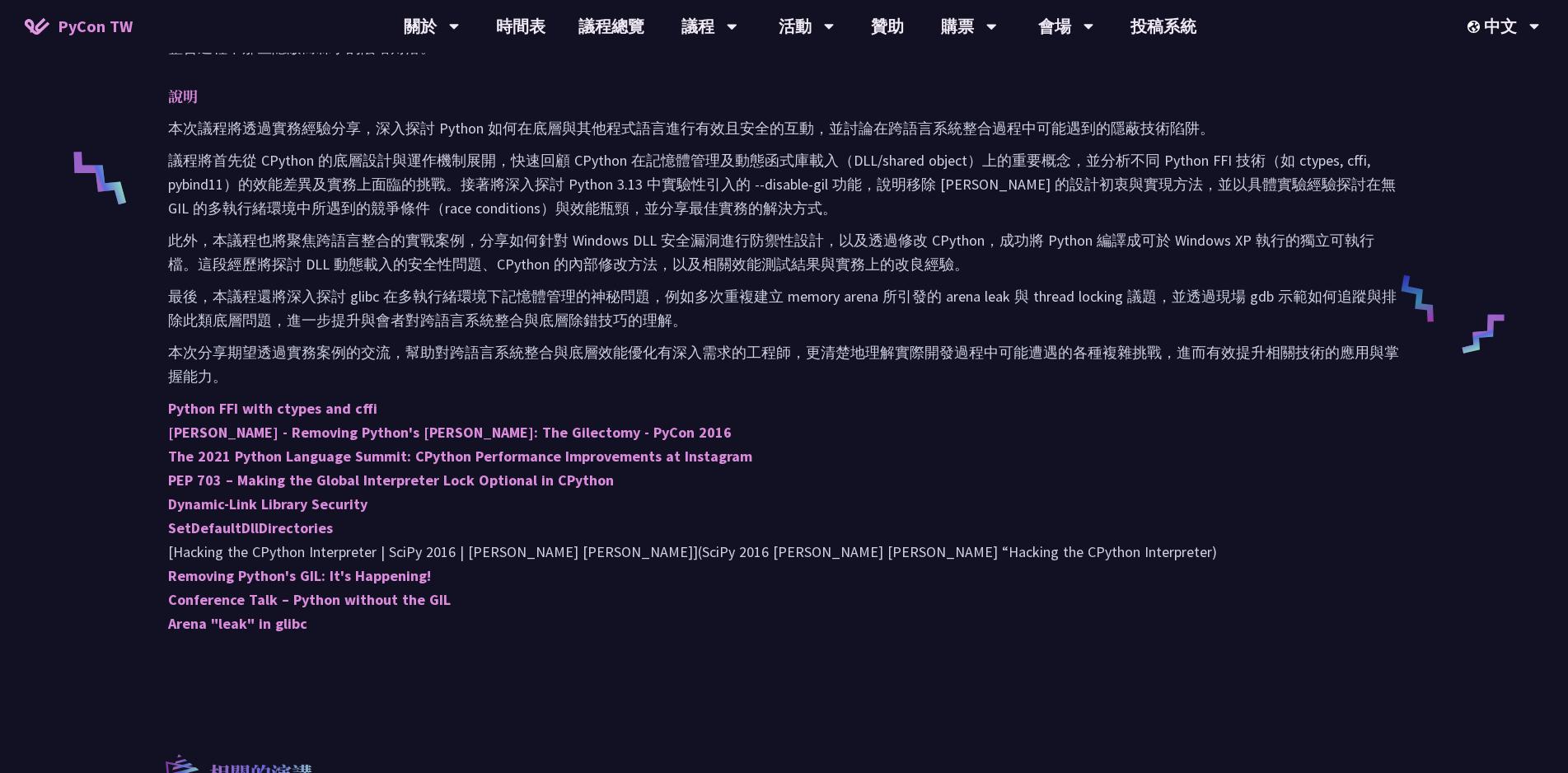
click at [409, 316] on p "最後，本議程還將深入探討 glibc 在多執行緒環境下記憶體管理的神秘問題，例如多次重複建立 memory arena 所引發的 arena leak 與 t…" at bounding box center [784, 308] width 1232 height 48
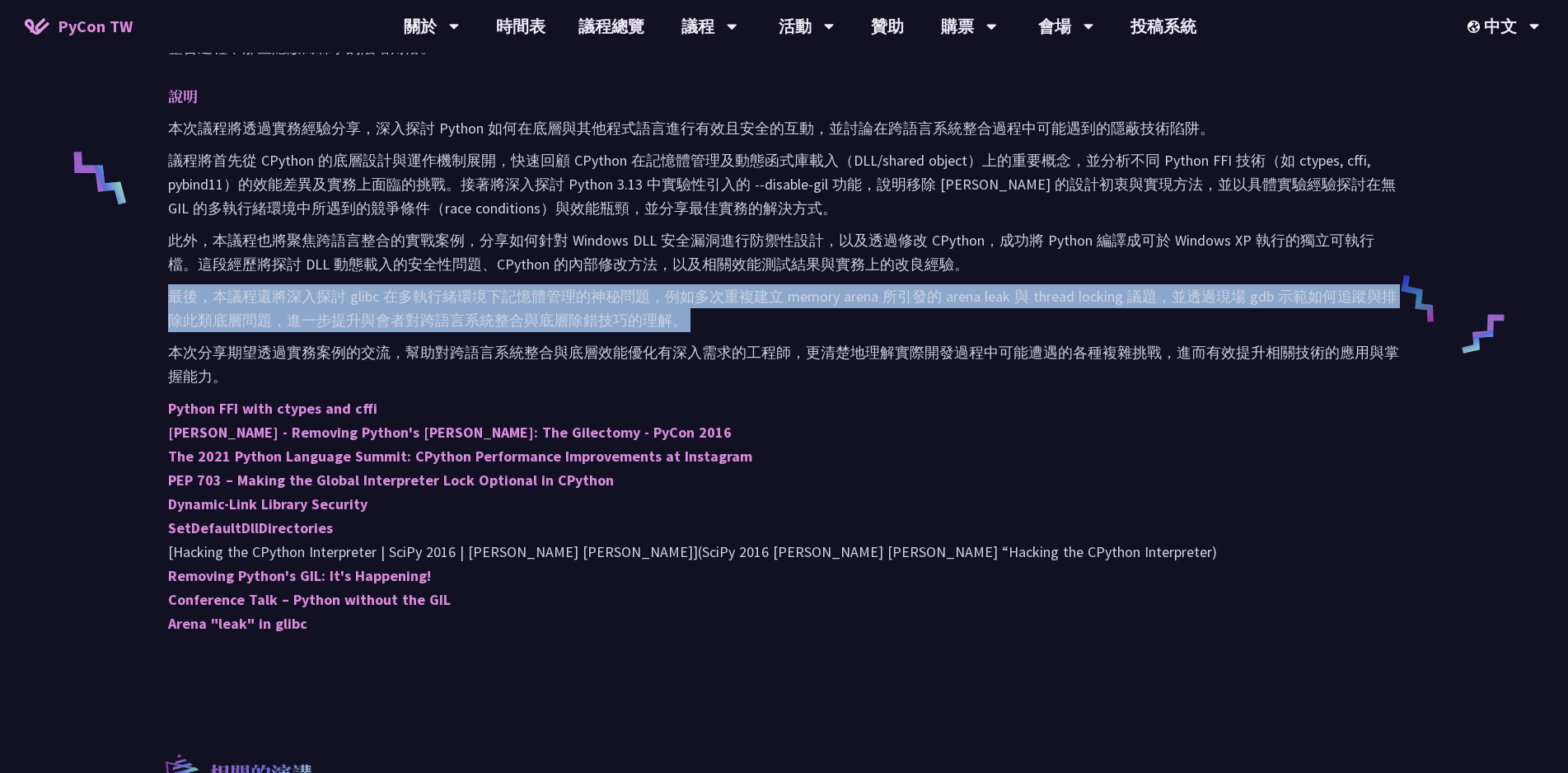
click at [409, 316] on p "最後，本議程還將深入探討 glibc 在多執行緒環境下記憶體管理的神秘問題，例如多次重複建立 memory arena 所引發的 arena leak 與 t…" at bounding box center [784, 308] width 1232 height 48
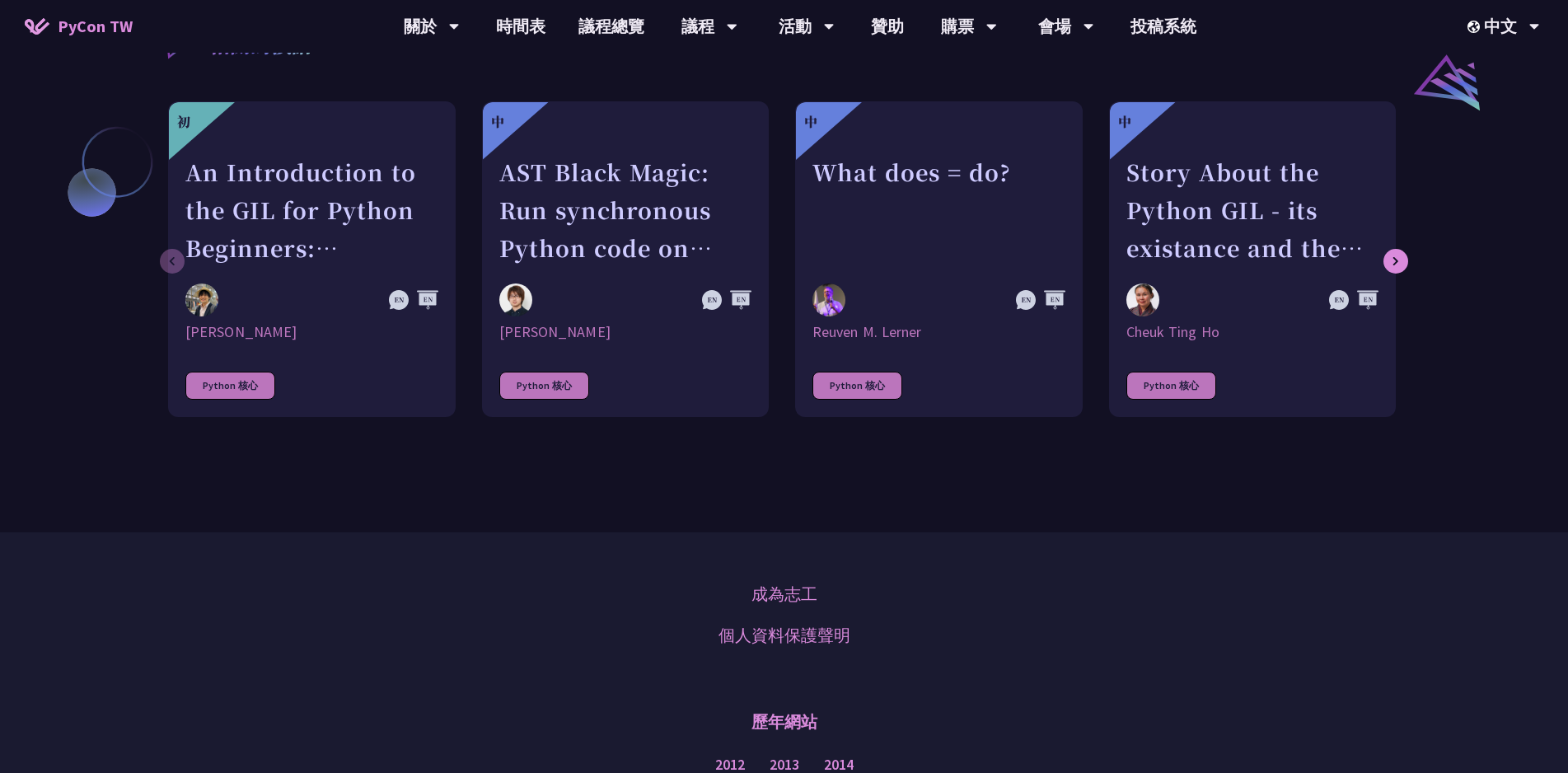
scroll to position [1409, 0]
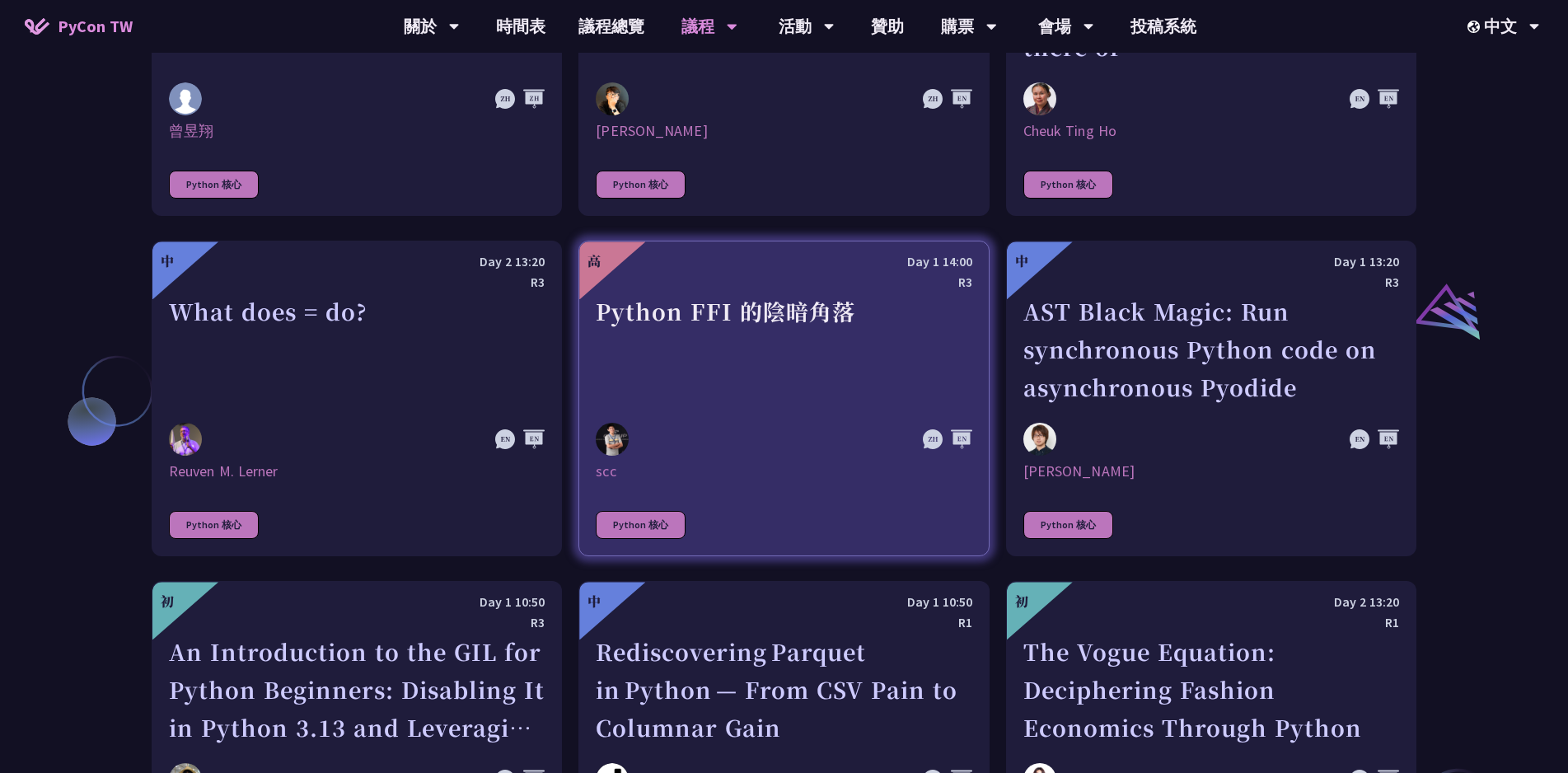
scroll to position [1854, 0]
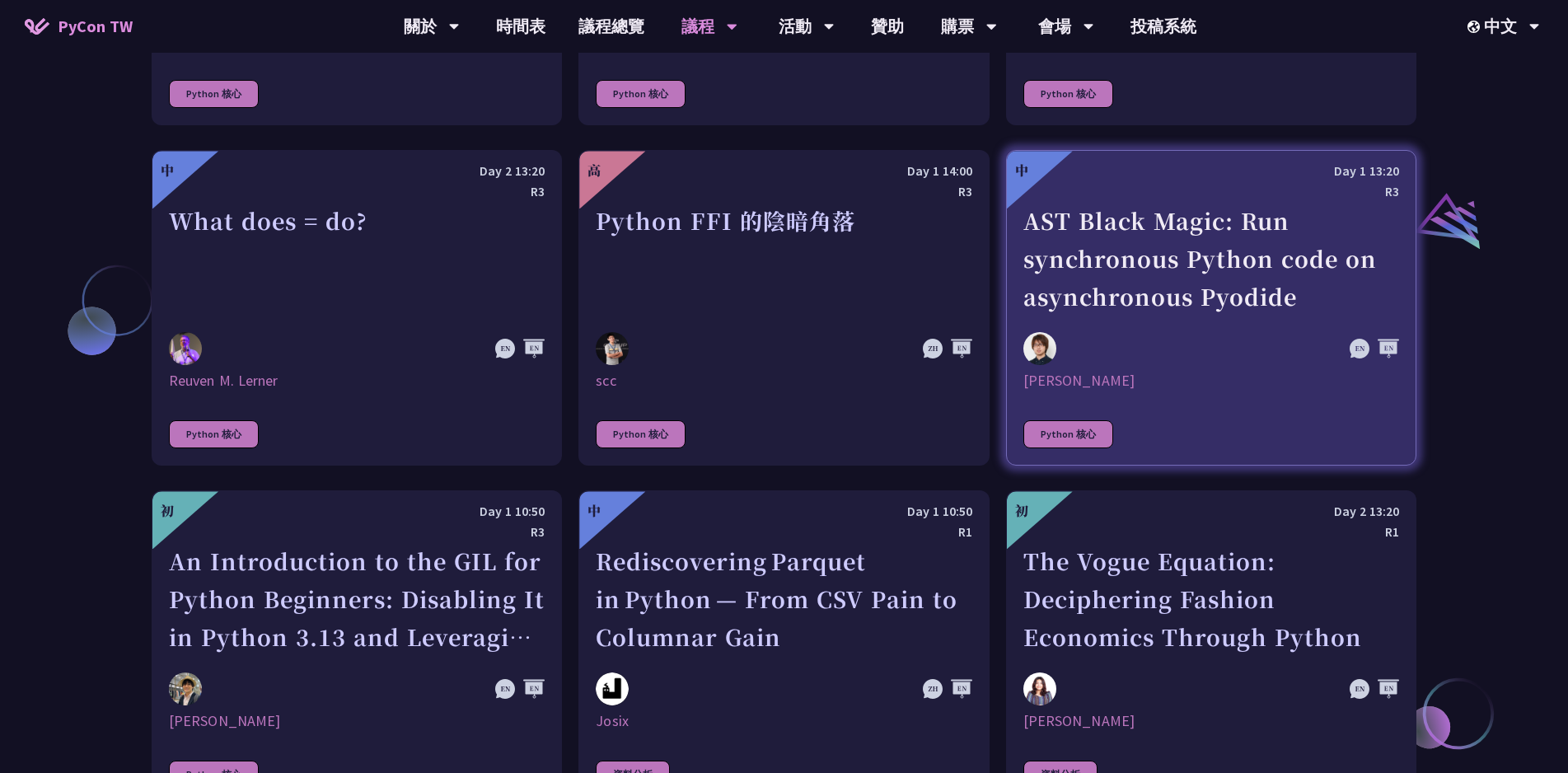
click at [1215, 371] on div "Yuichiro Tachibana" at bounding box center [1211, 381] width 376 height 20
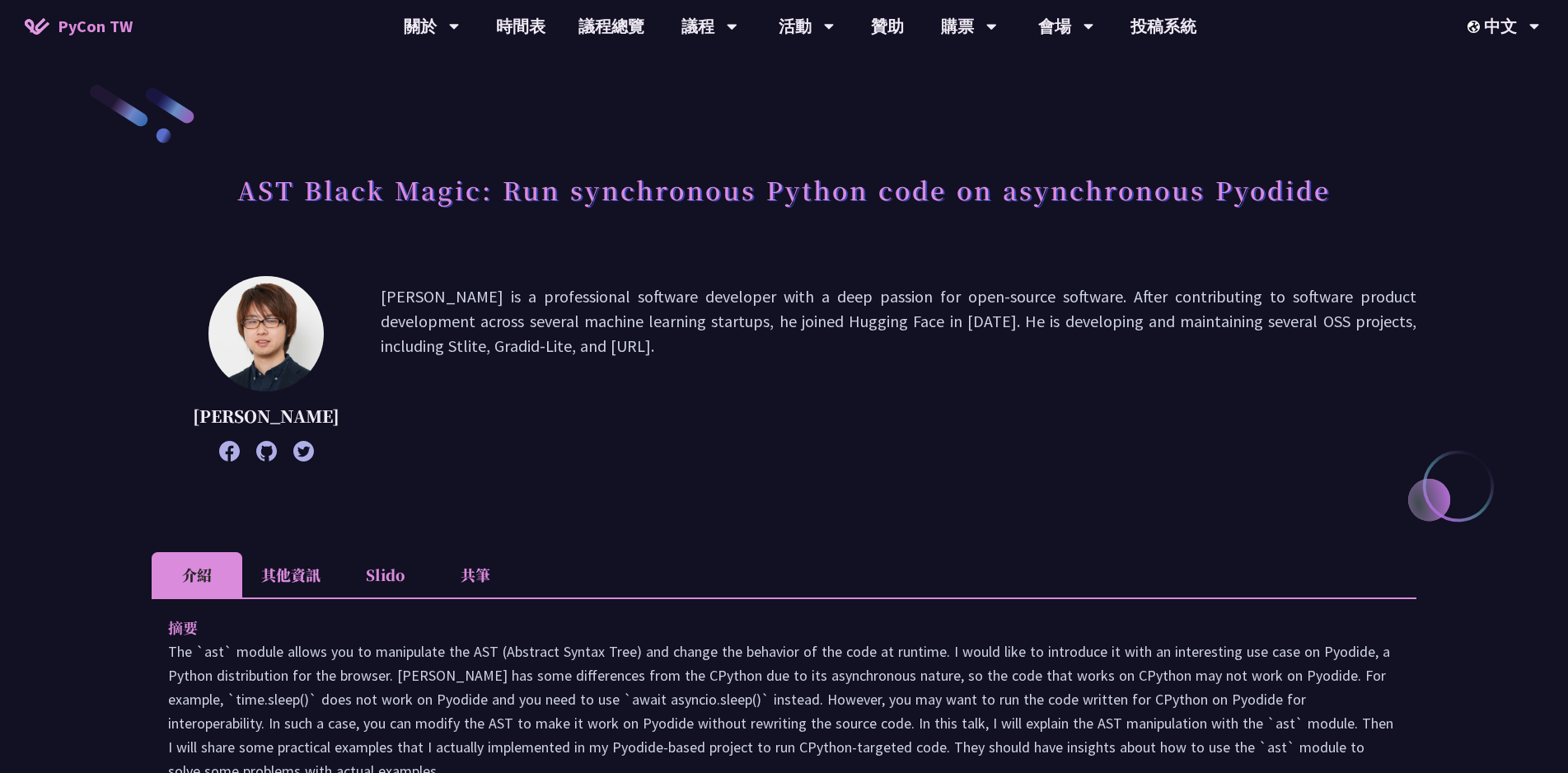
click at [607, 324] on p "Yuichiro is a professional software developer with a deep passion for open-sour…" at bounding box center [899, 368] width 1036 height 169
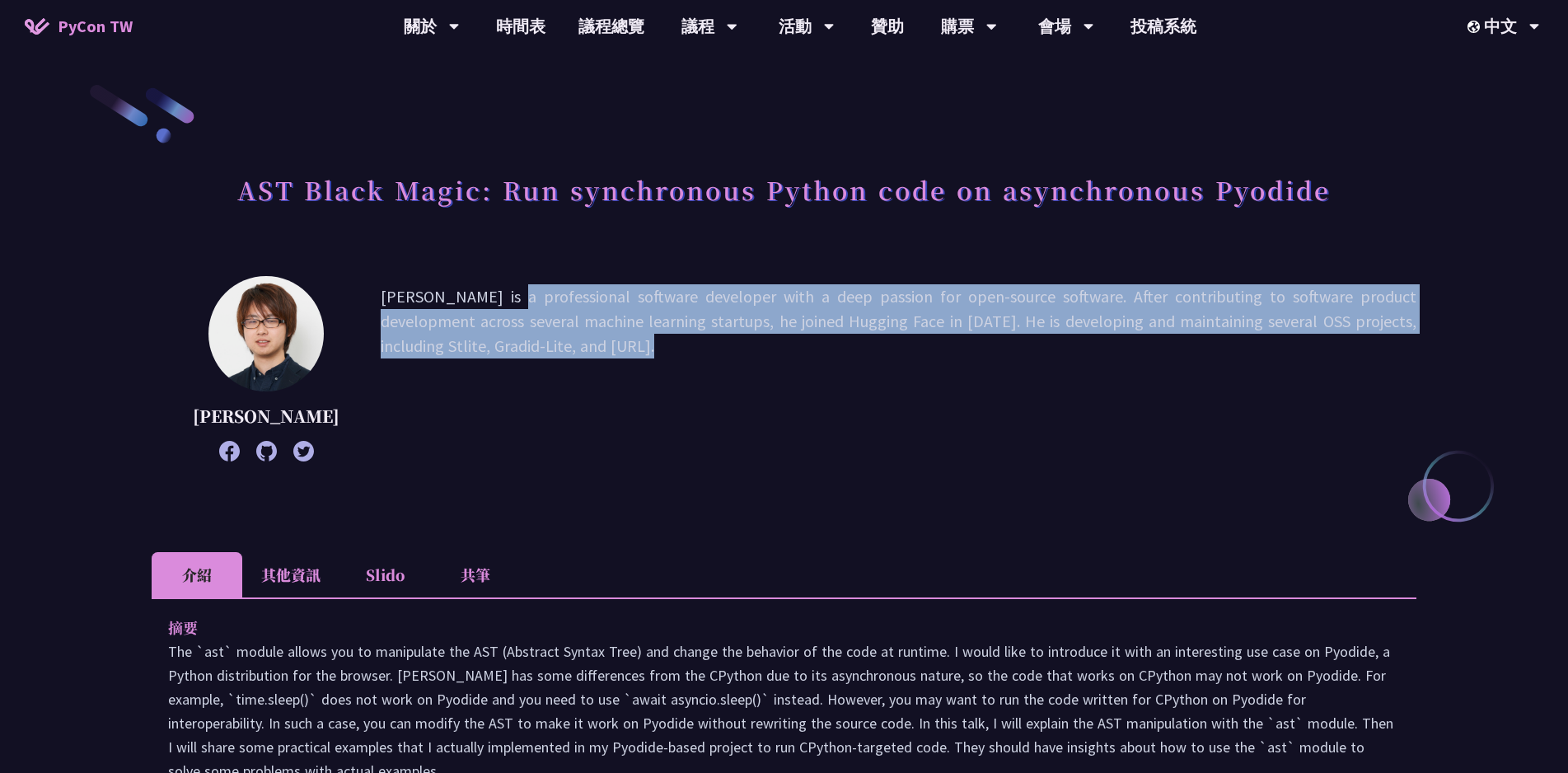
click at [607, 324] on p "Yuichiro is a professional software developer with a deep passion for open-sour…" at bounding box center [899, 368] width 1036 height 169
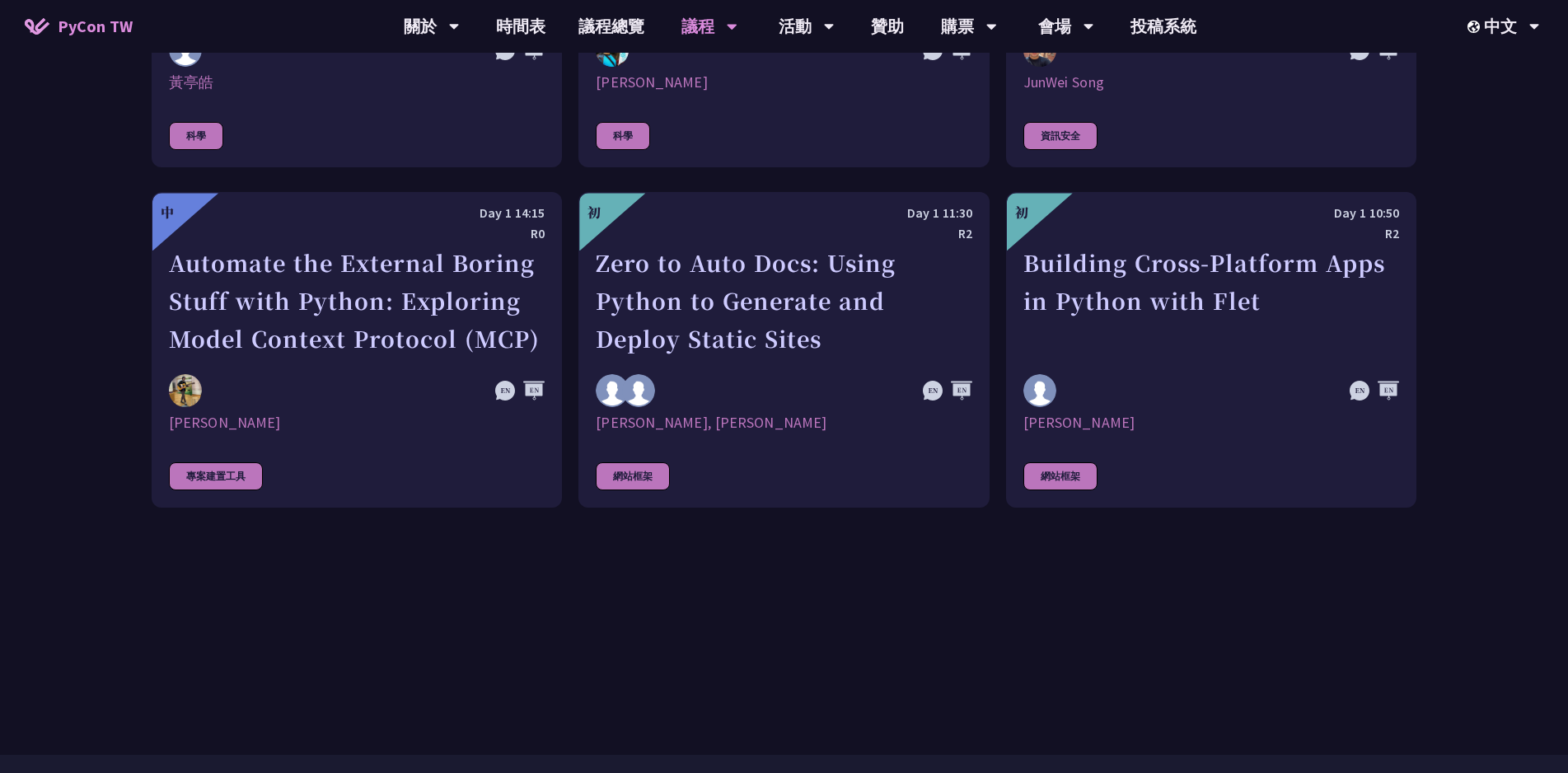
scroll to position [4649, 0]
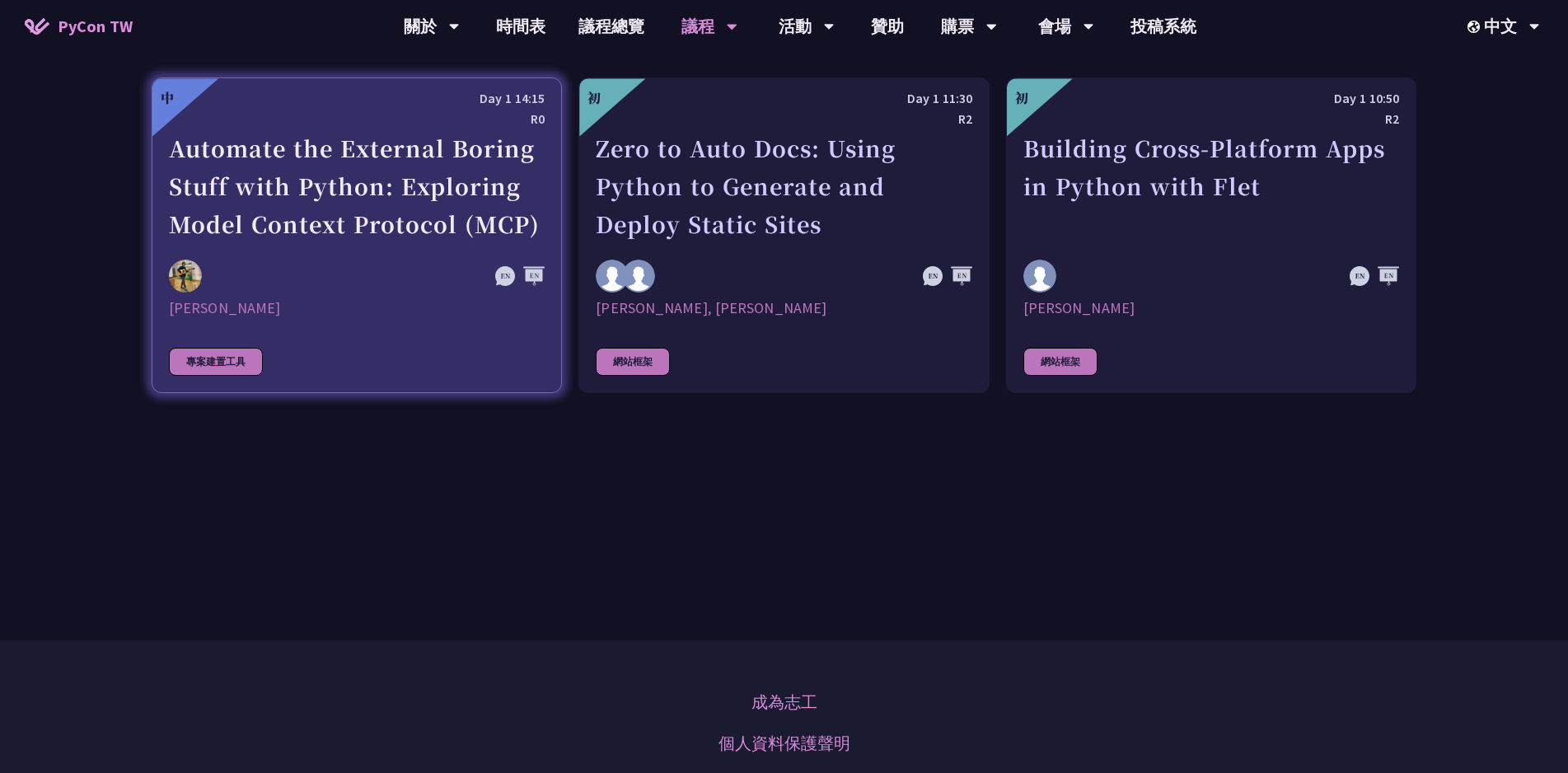
click at [326, 259] on div at bounding box center [300, 275] width 263 height 33
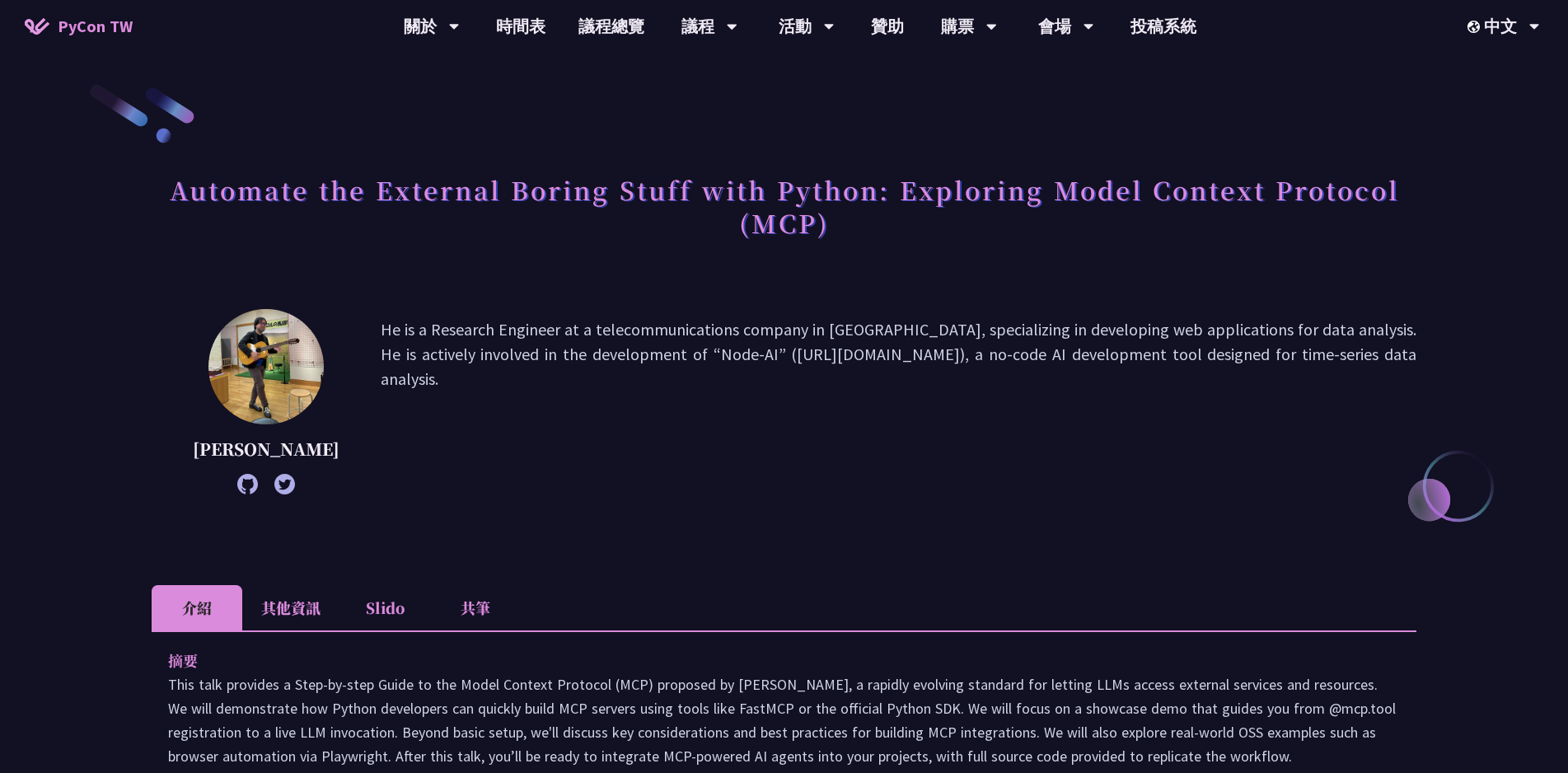
click at [650, 352] on p "He is a Research Engineer at a telecommunications company in Japan, specializin…" at bounding box center [899, 401] width 1036 height 169
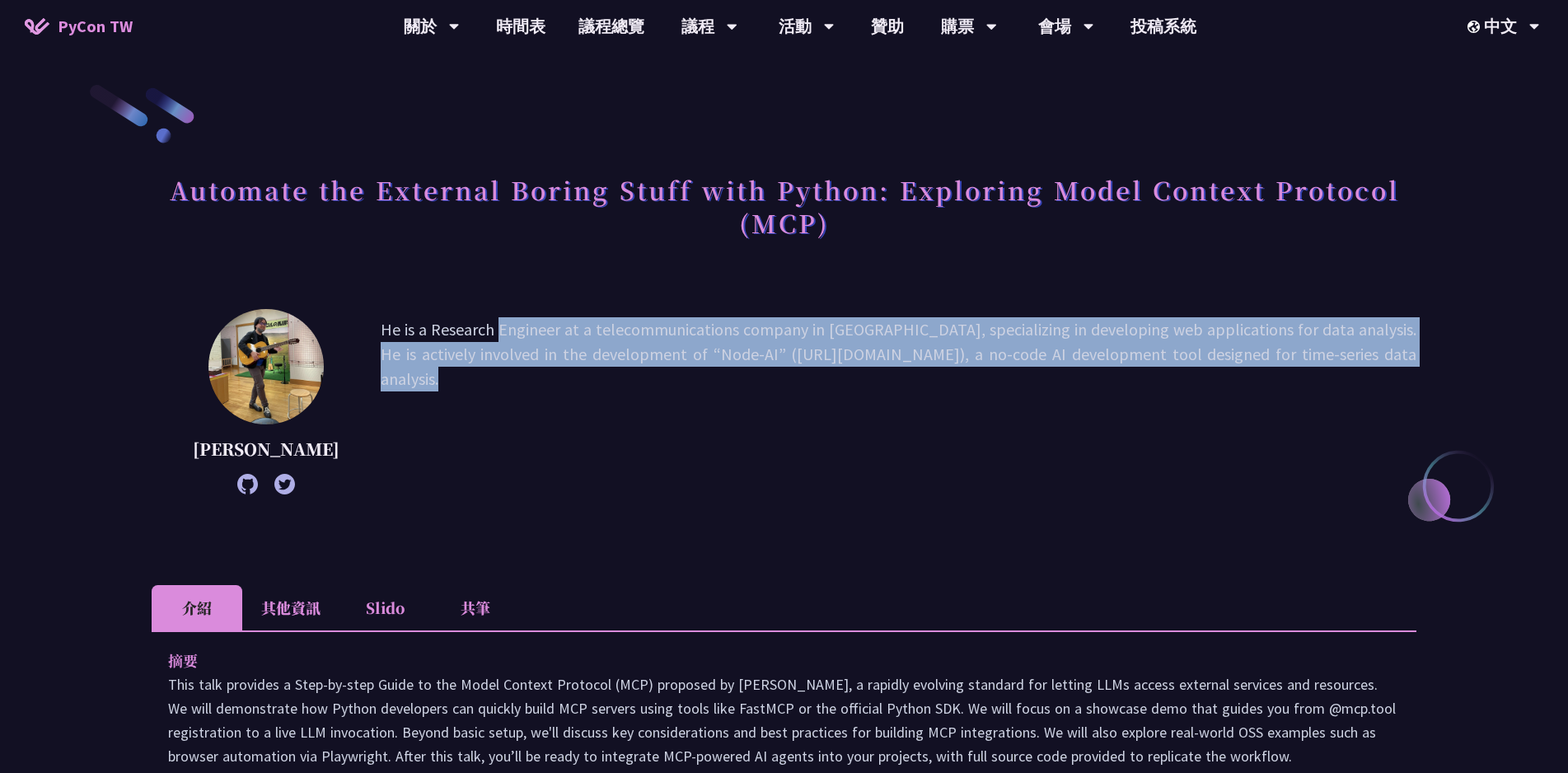
click at [650, 352] on p "He is a Research Engineer at a telecommunications company in Japan, specializin…" at bounding box center [899, 401] width 1036 height 169
click at [883, 379] on icon at bounding box center [883, 375] width 23 height 23
select select "en"
select select "zh-tw"
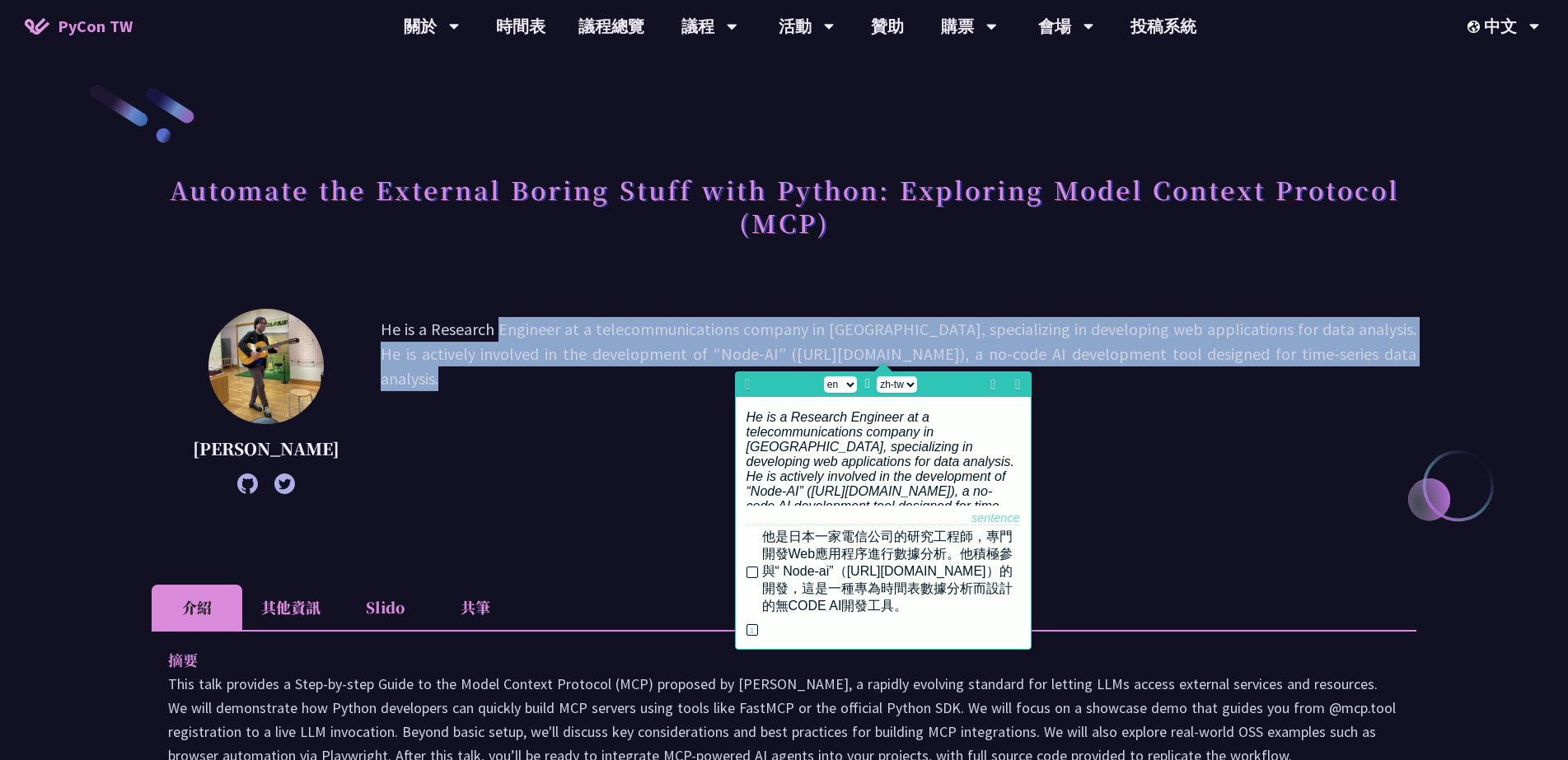
click at [561, 486] on p "He is a Research Engineer at a telecommunications company in Japan, specializin…" at bounding box center [899, 401] width 1036 height 169
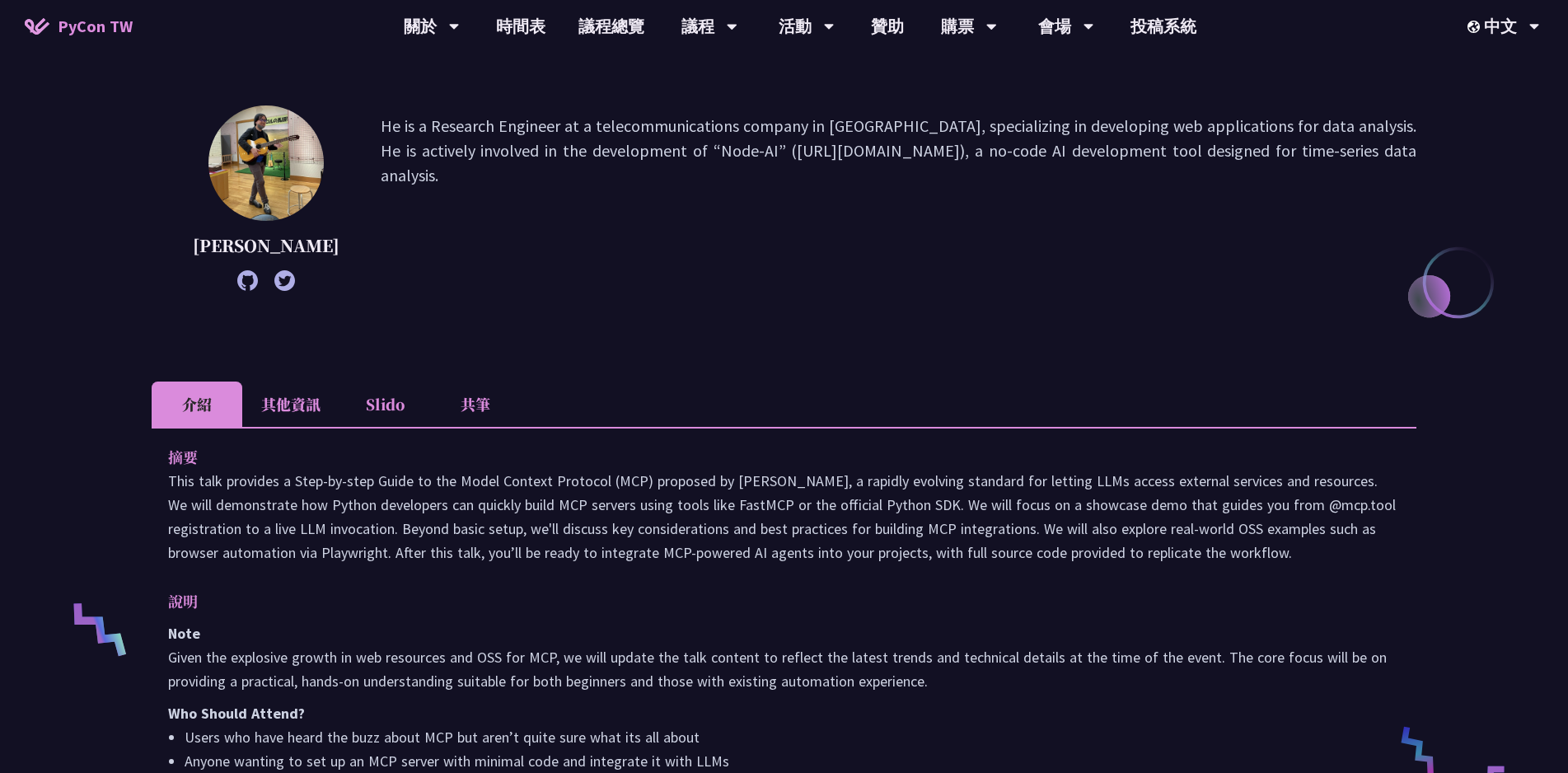
scroll to position [198, 0]
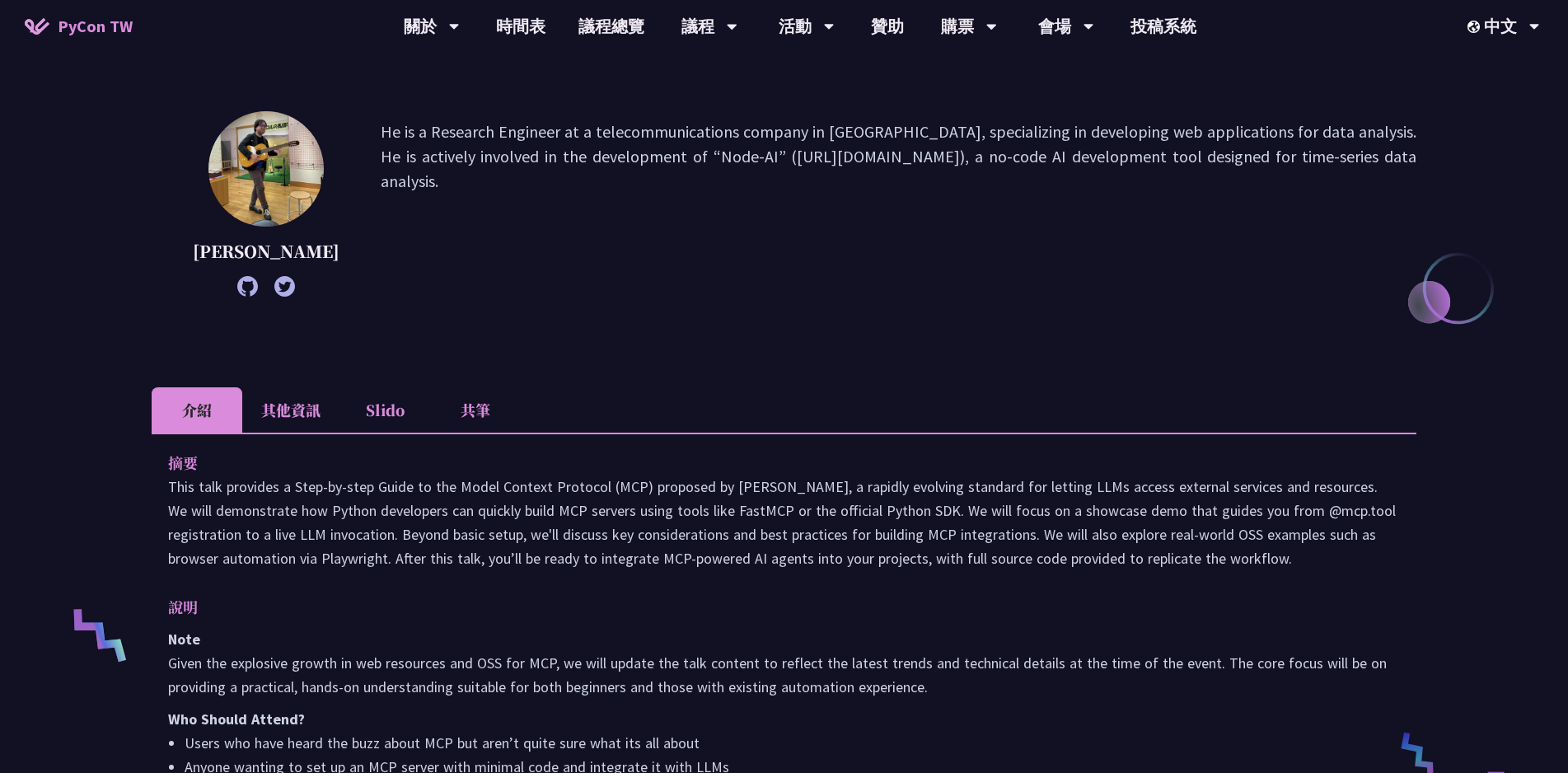
click at [302, 427] on li "其他資訊" at bounding box center [291, 410] width 97 height 45
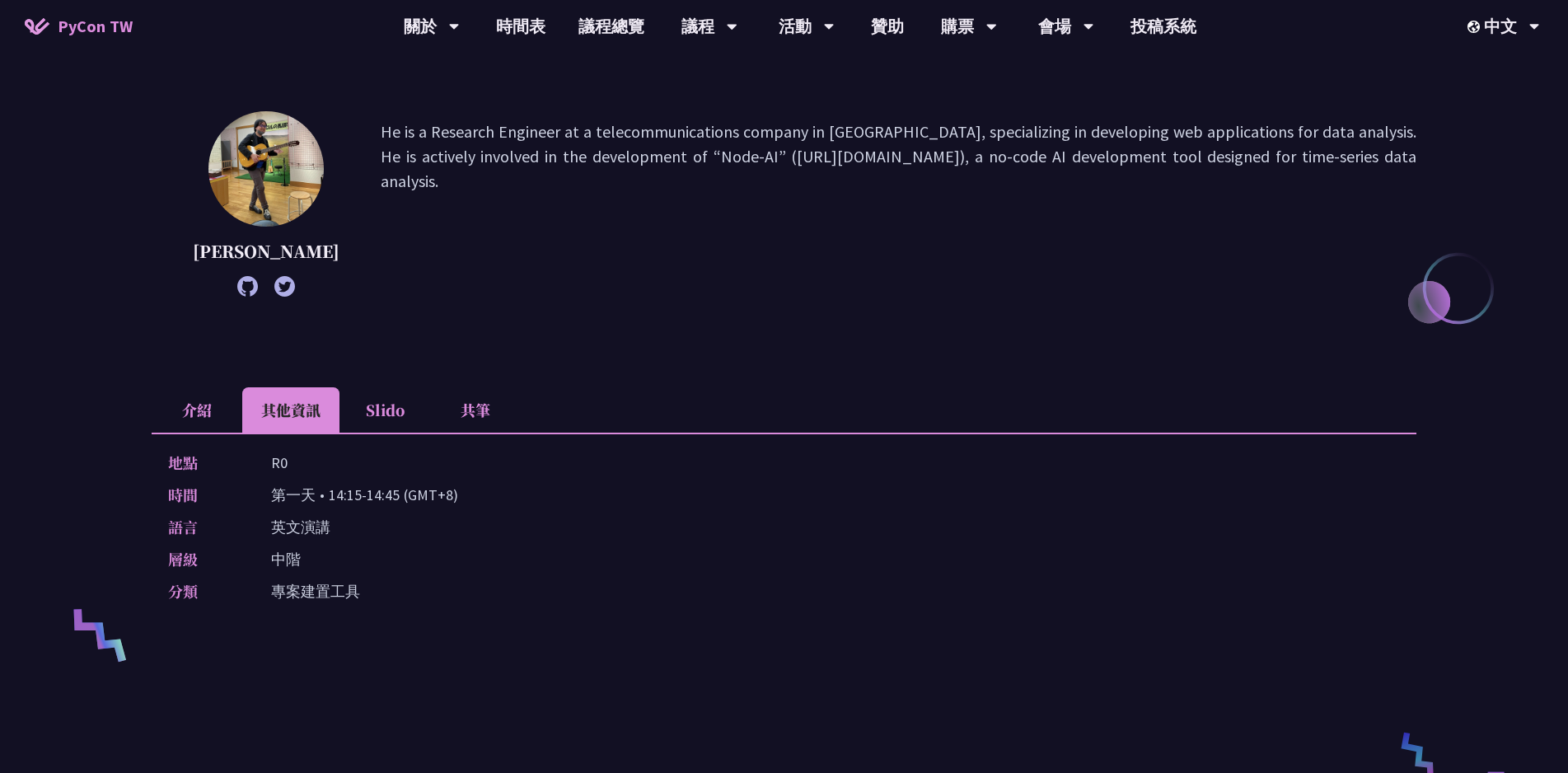
click at [386, 432] on li "Slido" at bounding box center [384, 410] width 91 height 45
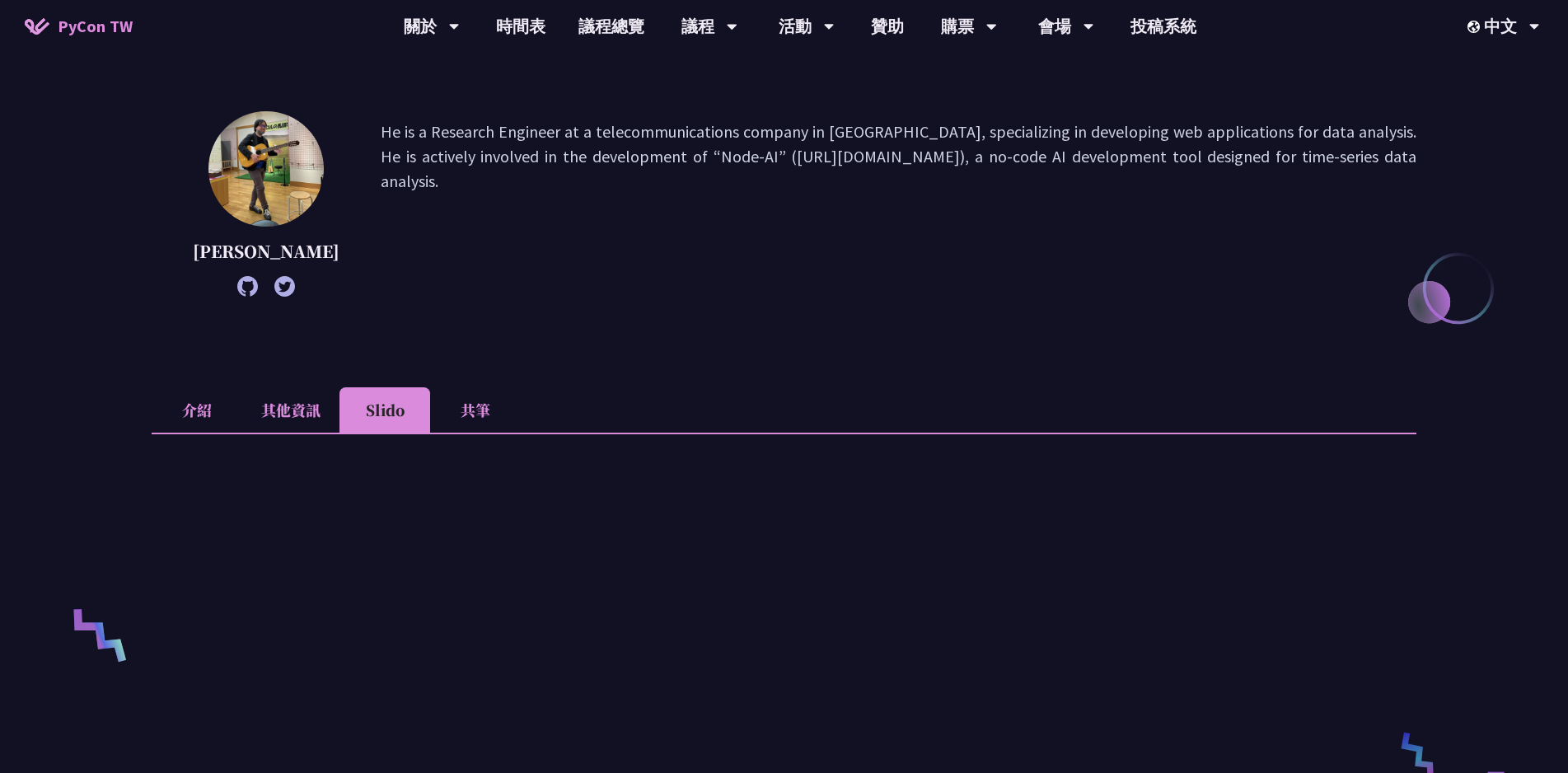
click at [466, 432] on li "共筆" at bounding box center [475, 410] width 91 height 45
click at [213, 432] on li "介紹" at bounding box center [197, 410] width 91 height 45
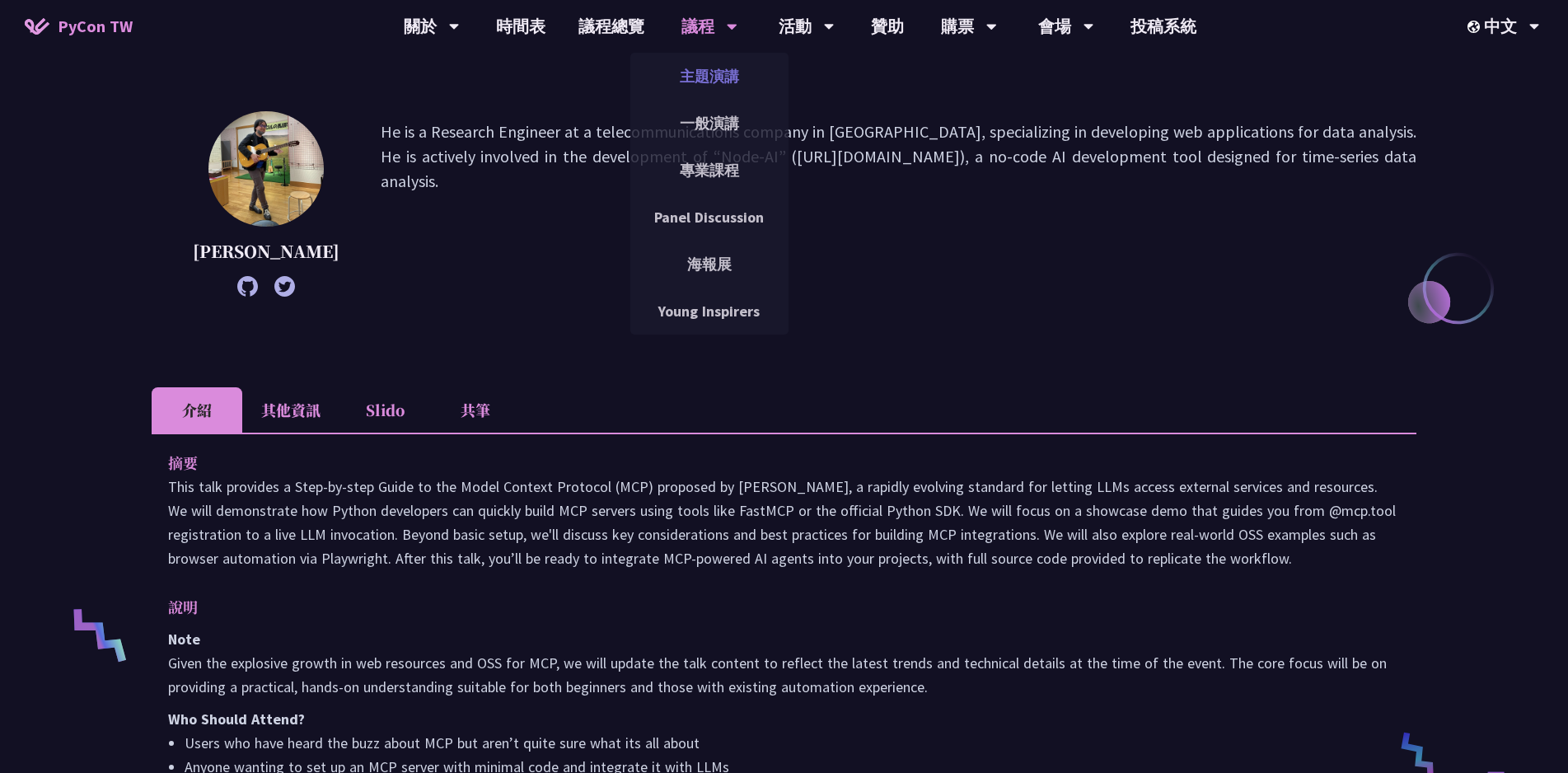
click at [713, 66] on link "主題演講" at bounding box center [709, 76] width 158 height 39
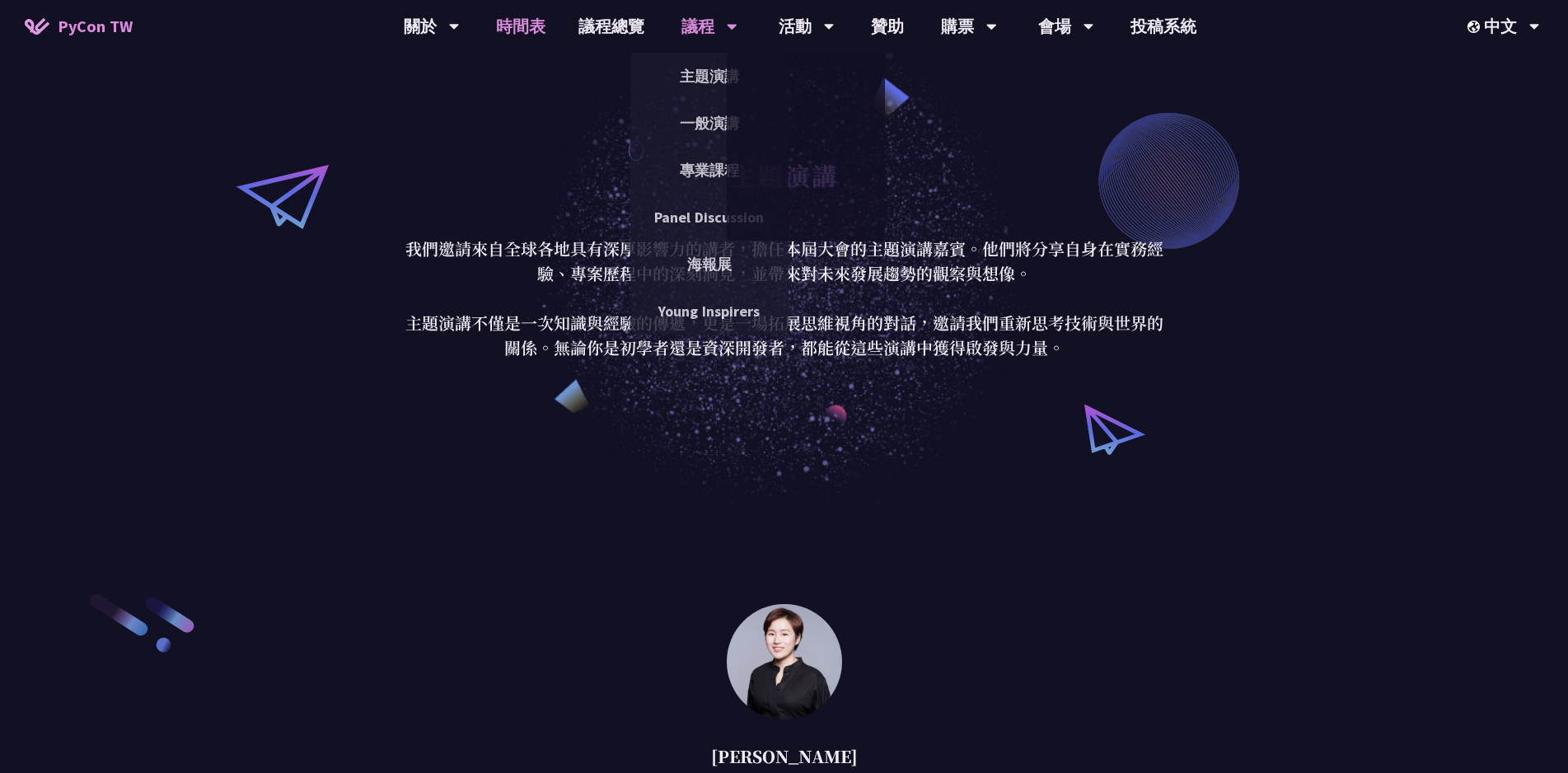
click at [491, 15] on link "時間表" at bounding box center [520, 26] width 82 height 53
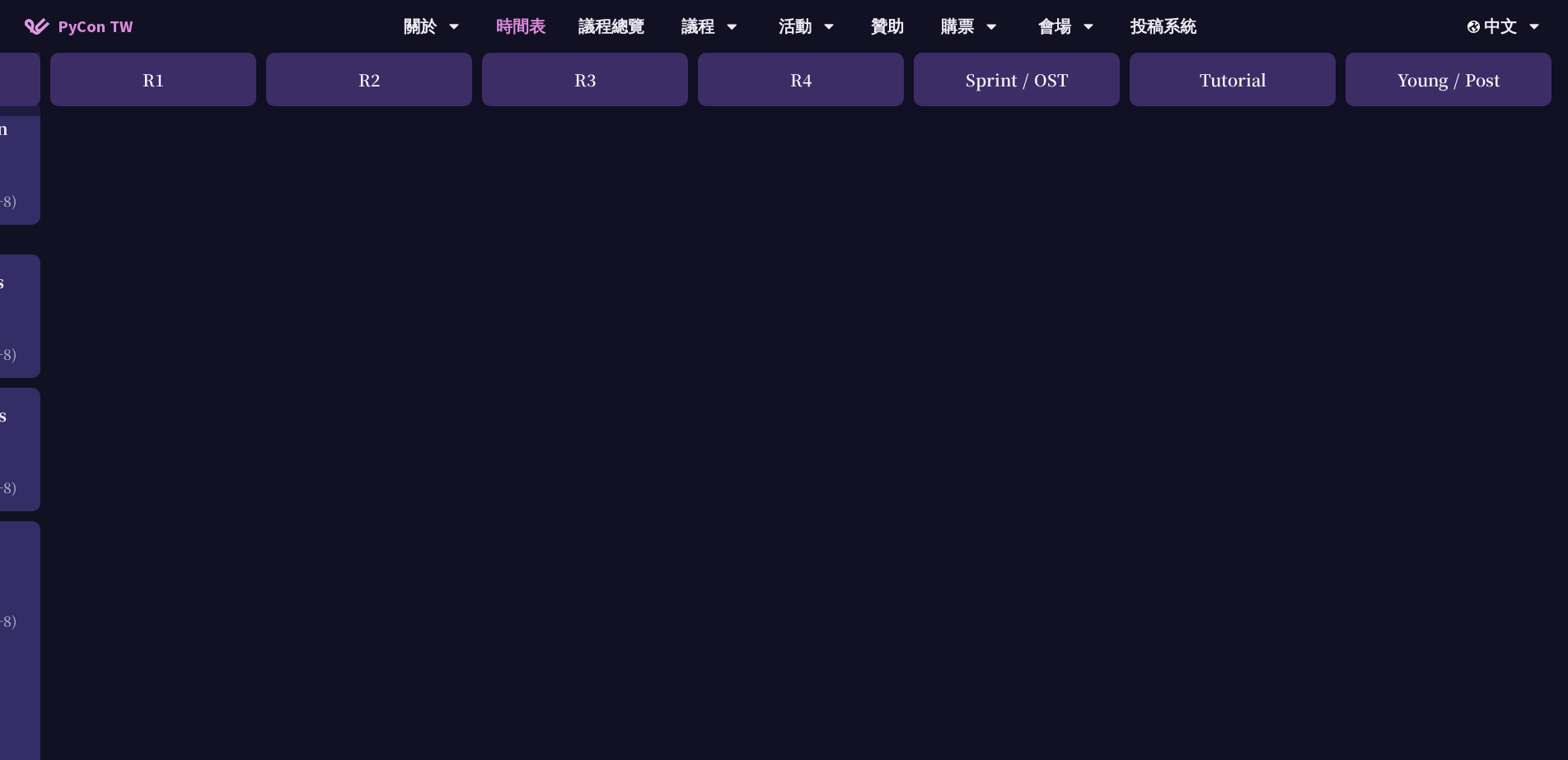
scroll to position [2298, 0]
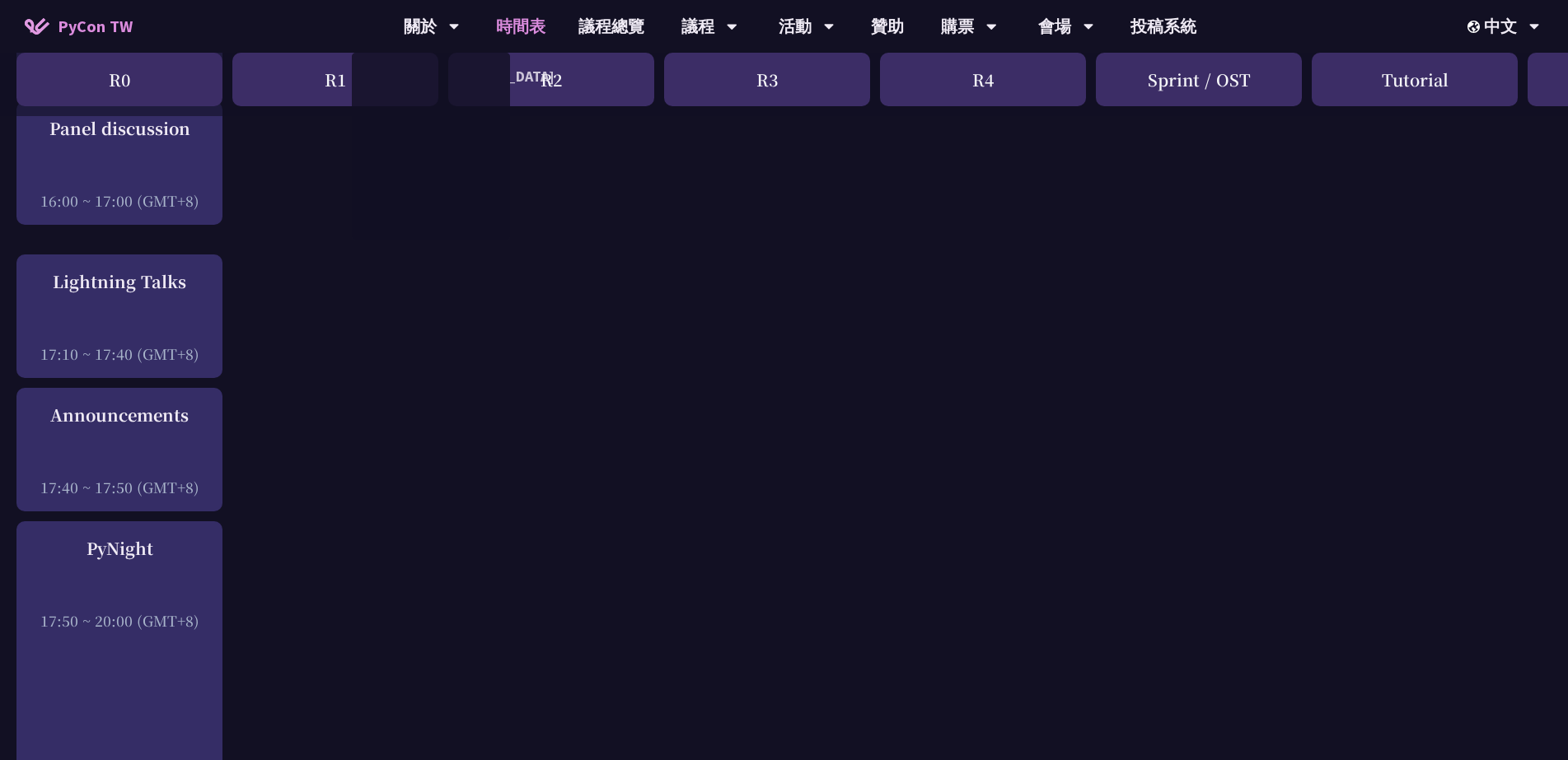
click at [78, 27] on span "PyCon TW" at bounding box center [95, 26] width 75 height 24
